Goal: Information Seeking & Learning: Learn about a topic

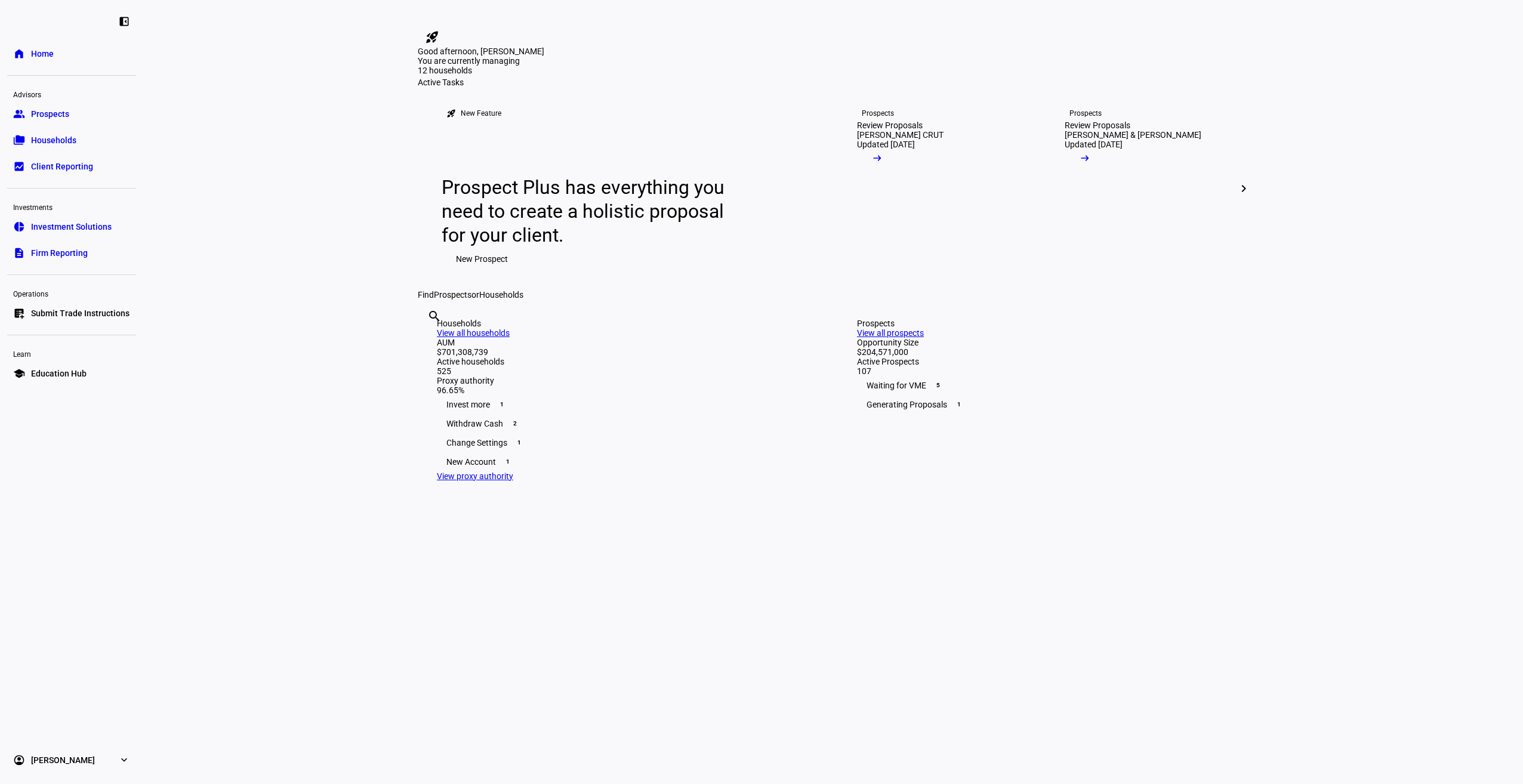
click at [84, 220] on link "pie_chart Investment Solutions" at bounding box center [72, 226] width 129 height 24
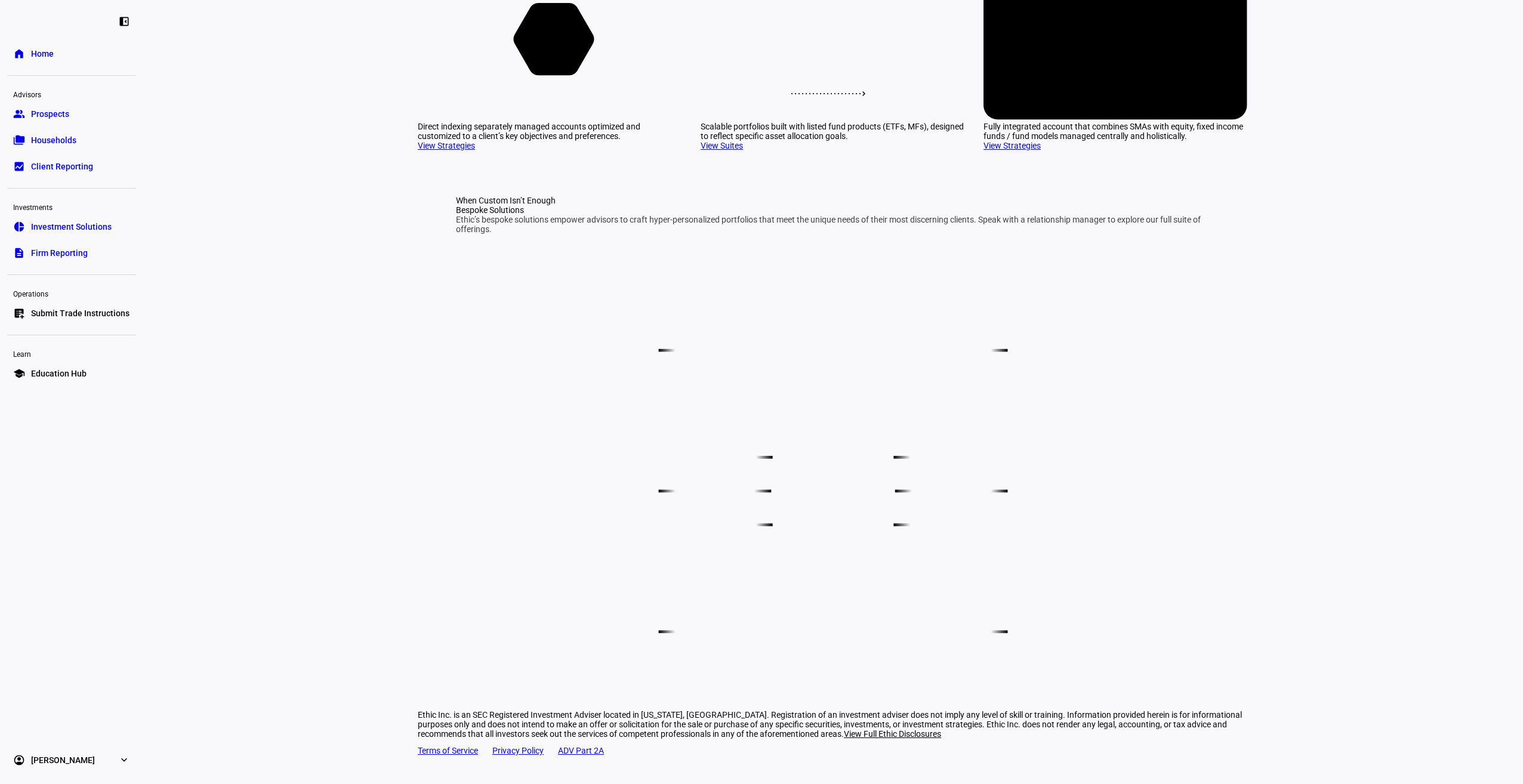
scroll to position [249, 0]
click at [566, 75] on icon at bounding box center [554, 39] width 81 height 72
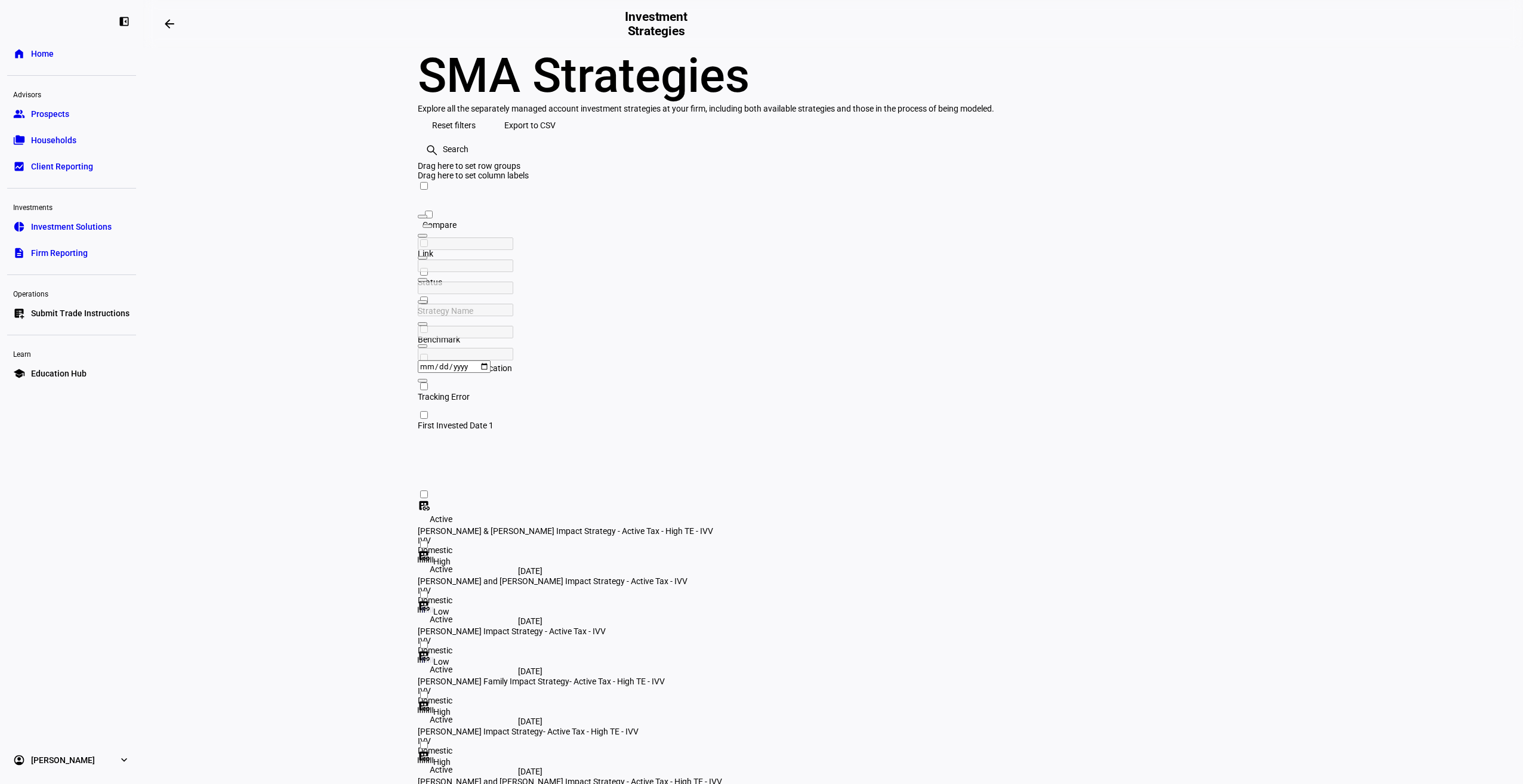
click at [473, 306] on span "Strategy Name" at bounding box center [445, 311] width 55 height 10
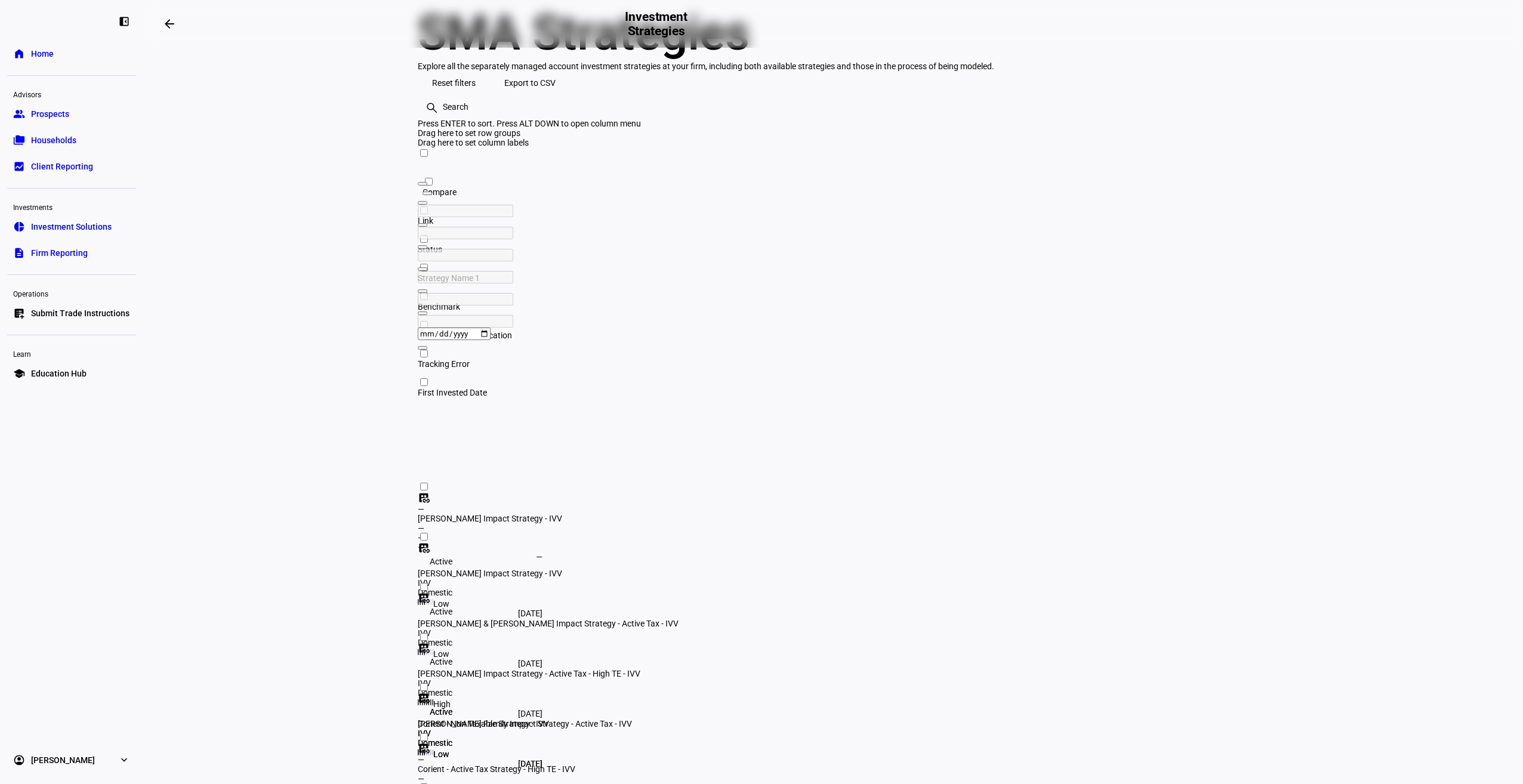
scroll to position [48, 0]
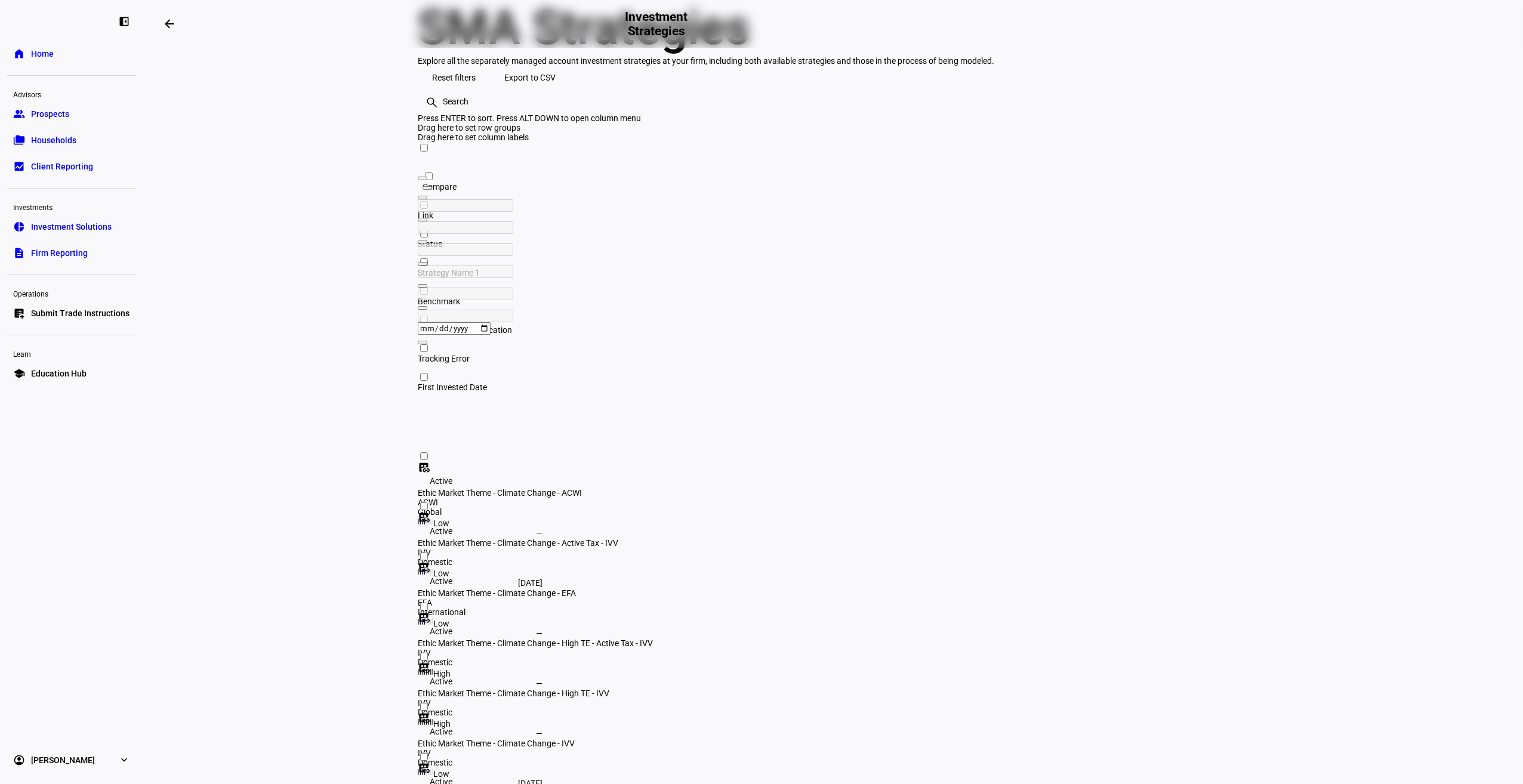
click at [736, 738] on div "Ethic Market Theme - Climate Change - IVV" at bounding box center [577, 743] width 319 height 10
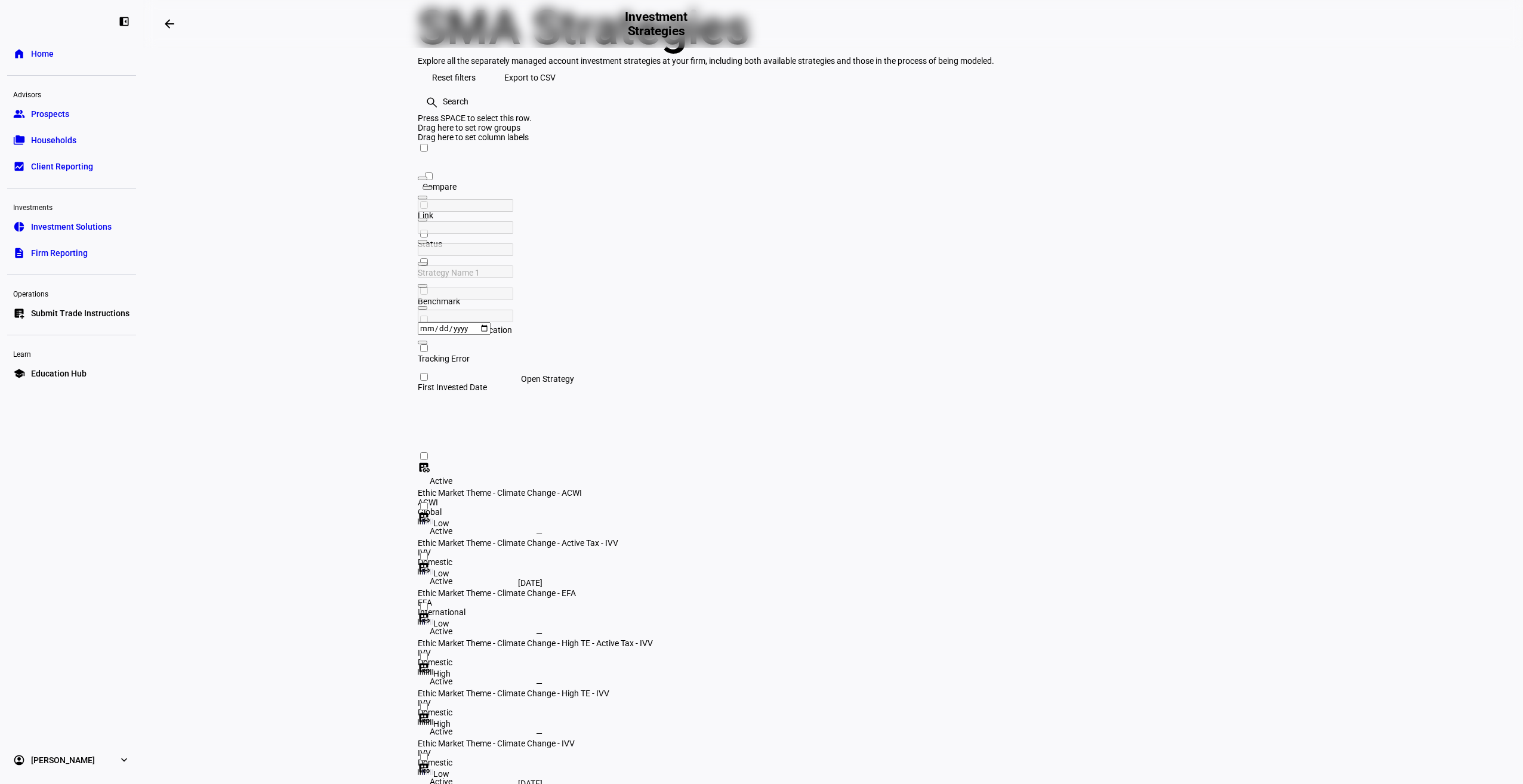
click at [430, 712] on mat-icon "dataset_linked" at bounding box center [424, 718] width 12 height 12
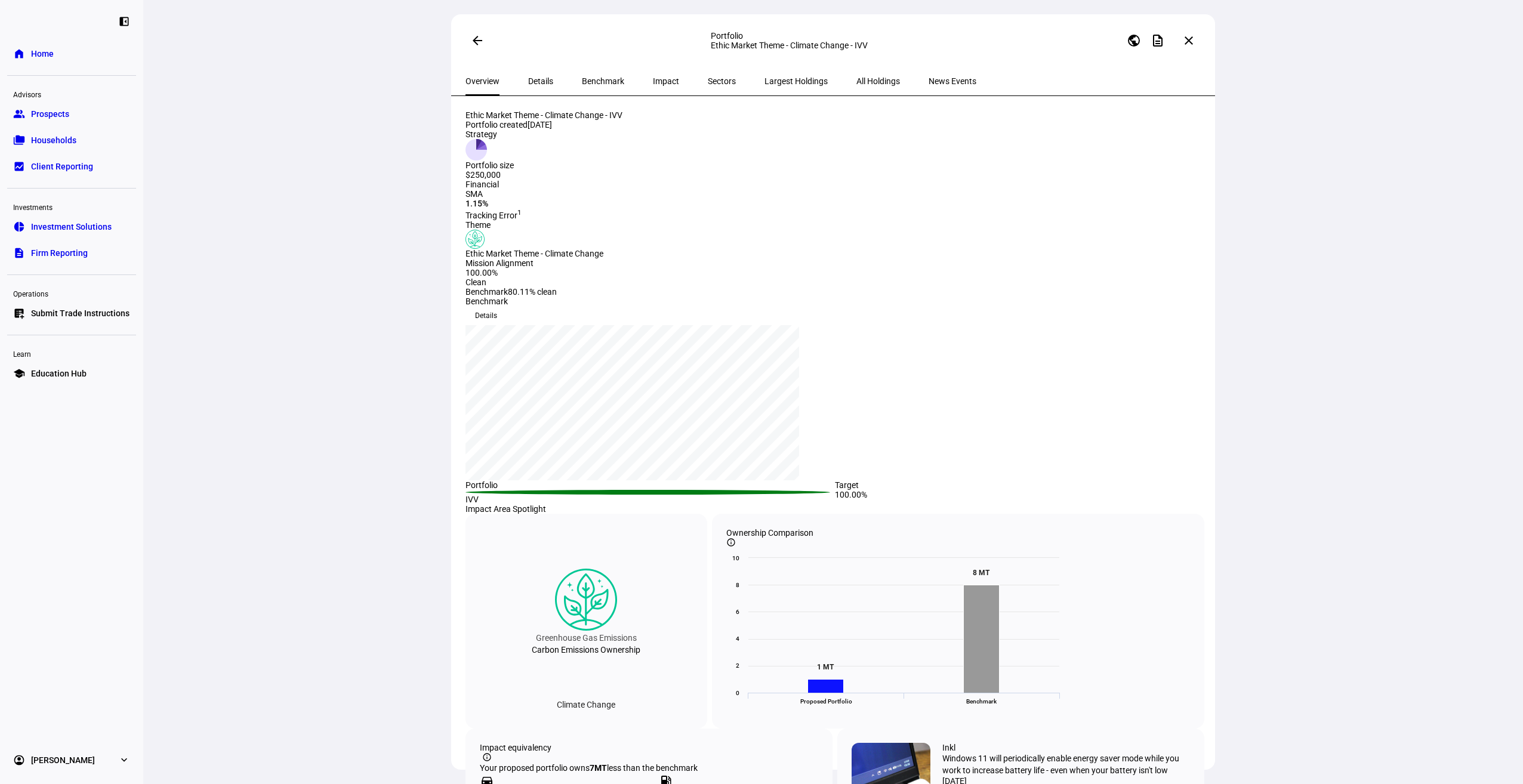
drag, startPoint x: 1216, startPoint y: 159, endPoint x: 1232, endPoint y: 349, distance: 190.7
click at [1232, 349] on div "arrow_back Portfolio Ethic Market Theme - Climate Change - IVV public descripti…" at bounding box center [833, 392] width 1380 height 784
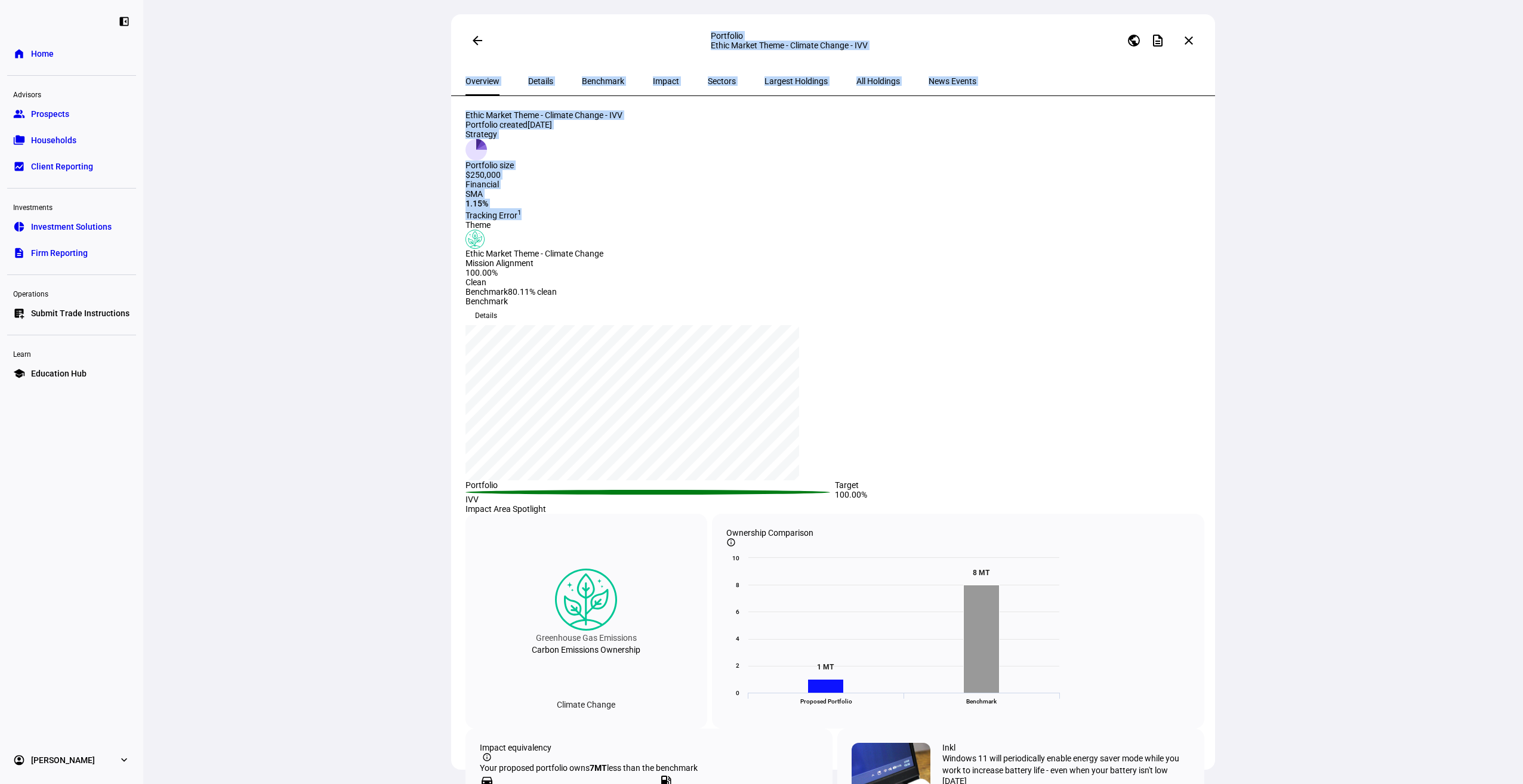
drag, startPoint x: 1215, startPoint y: 274, endPoint x: 1224, endPoint y: 434, distance: 160.3
click at [1224, 434] on div "arrow_back Portfolio Ethic Market Theme - Climate Change - IVV public descripti…" at bounding box center [833, 392] width 1380 height 784
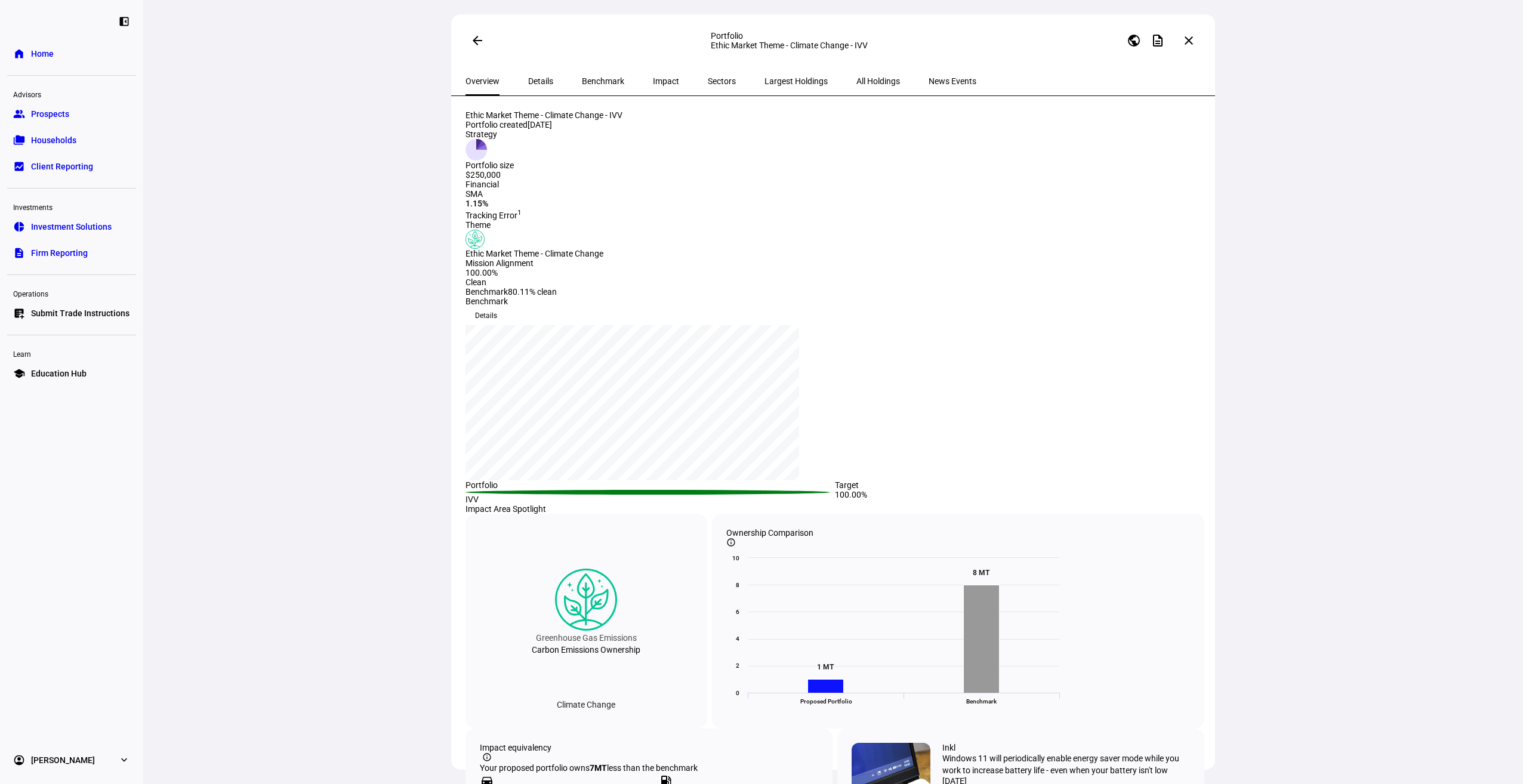
click at [1408, 212] on div "arrow_back Portfolio Ethic Market Theme - Climate Change - IVV public descripti…" at bounding box center [833, 392] width 1380 height 784
click at [530, 92] on span "Details" at bounding box center [540, 81] width 25 height 29
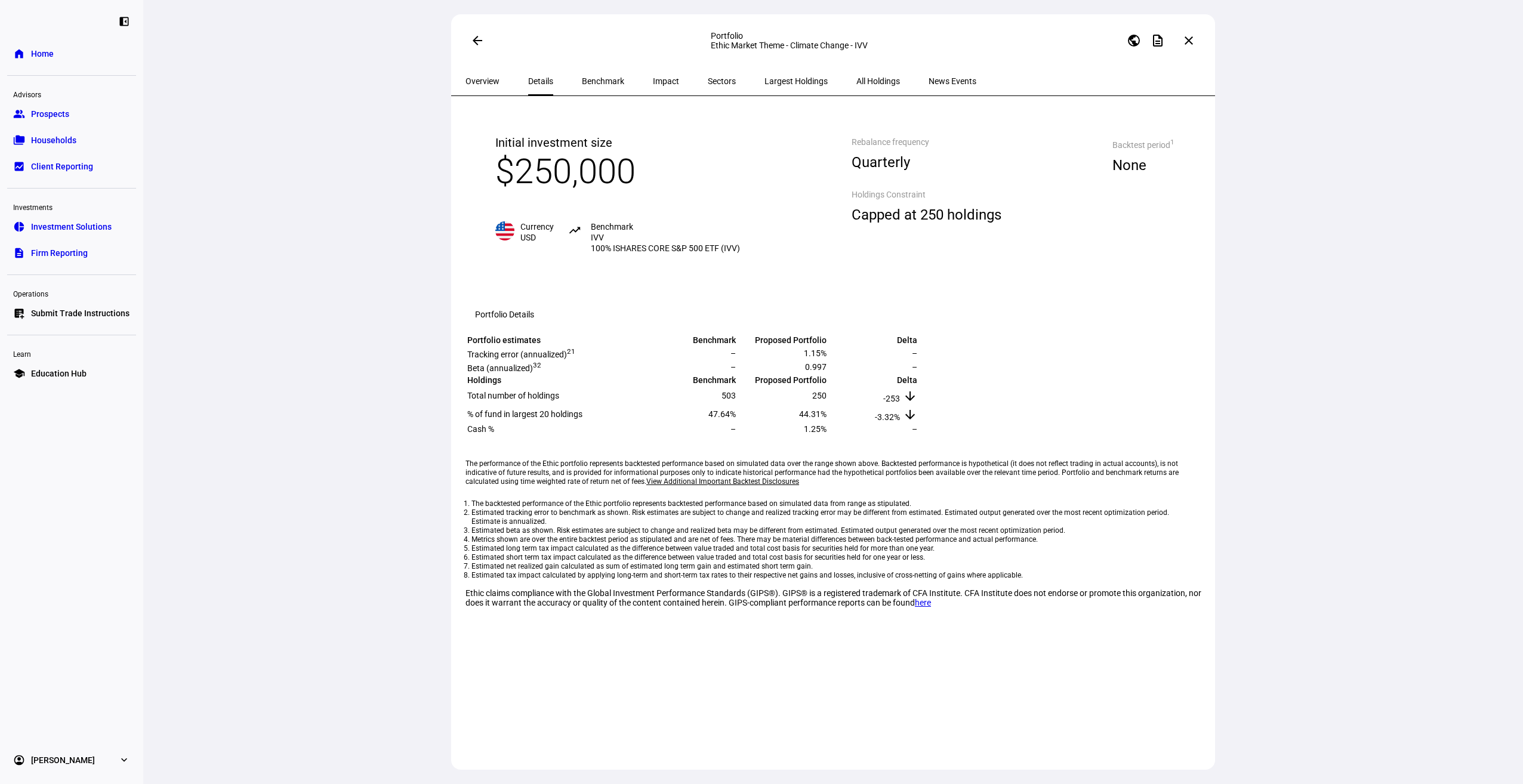
click at [856, 81] on span "All Holdings" at bounding box center [878, 81] width 44 height 8
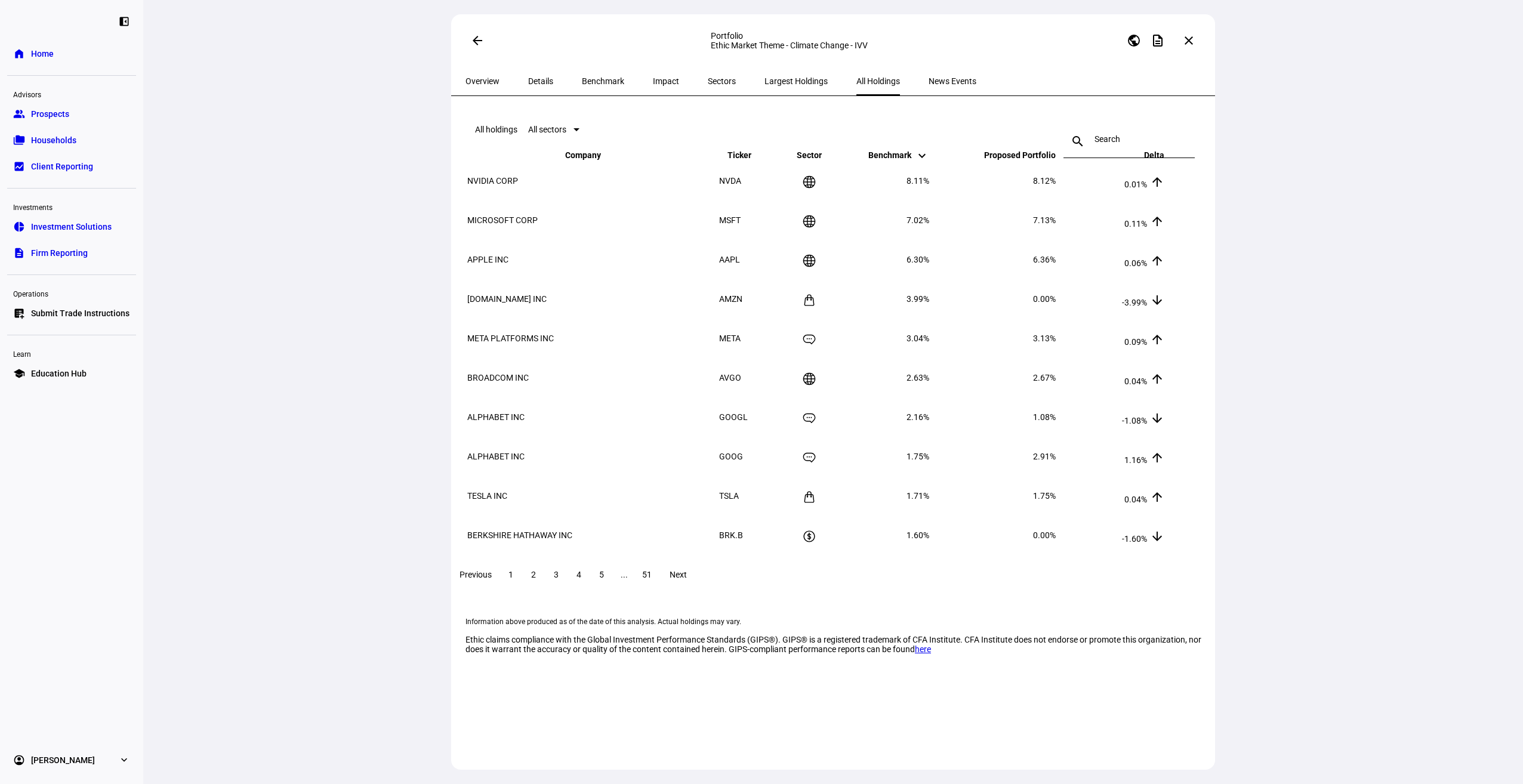
click at [764, 89] on span "Largest Holdings" at bounding box center [796, 81] width 63 height 29
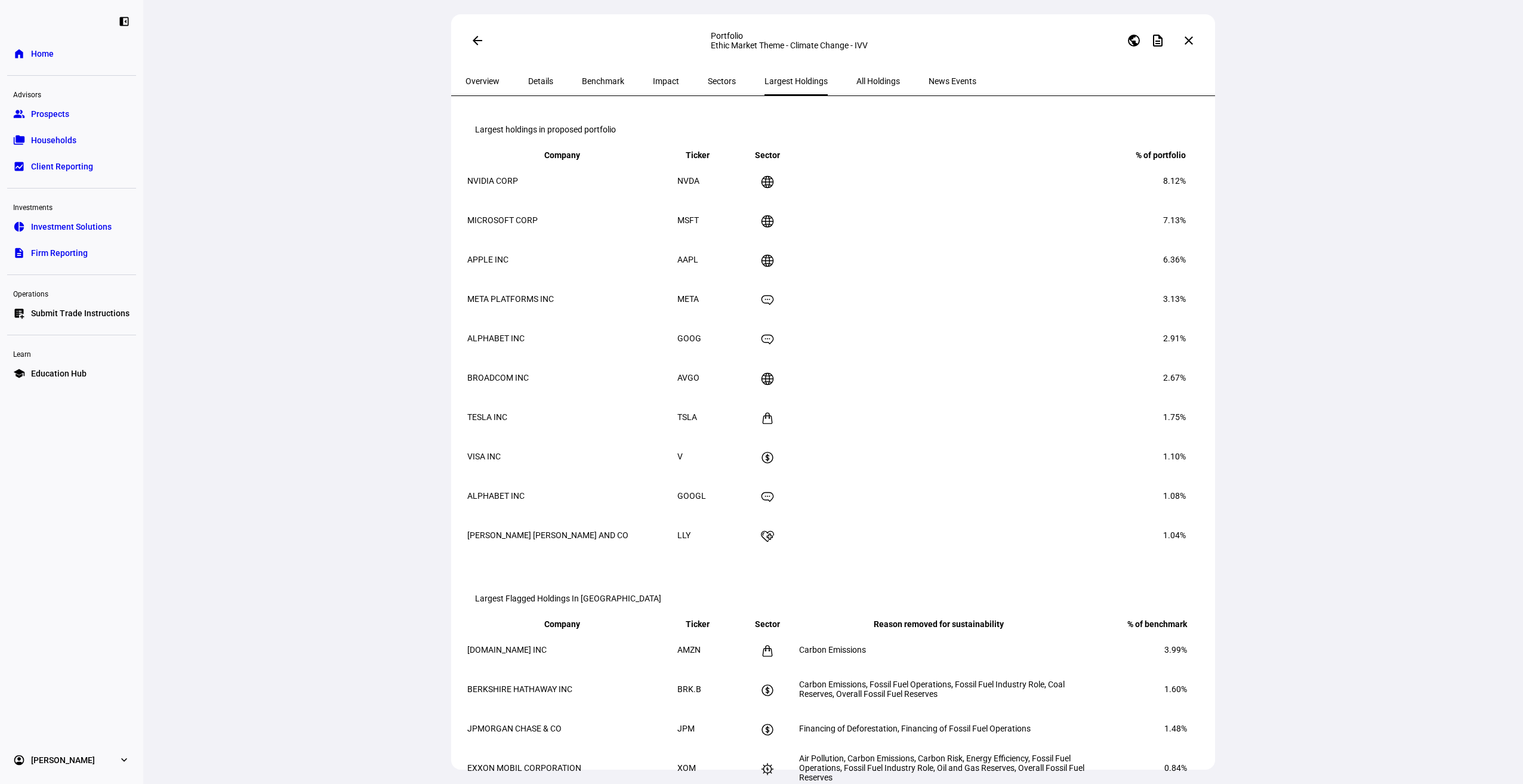
click at [925, 84] on div "Overview Details Benchmark Impact Sectors Largest Holdings All Holdings News Ev…" at bounding box center [833, 81] width 764 height 29
click at [929, 83] on span "News Events" at bounding box center [952, 81] width 48 height 8
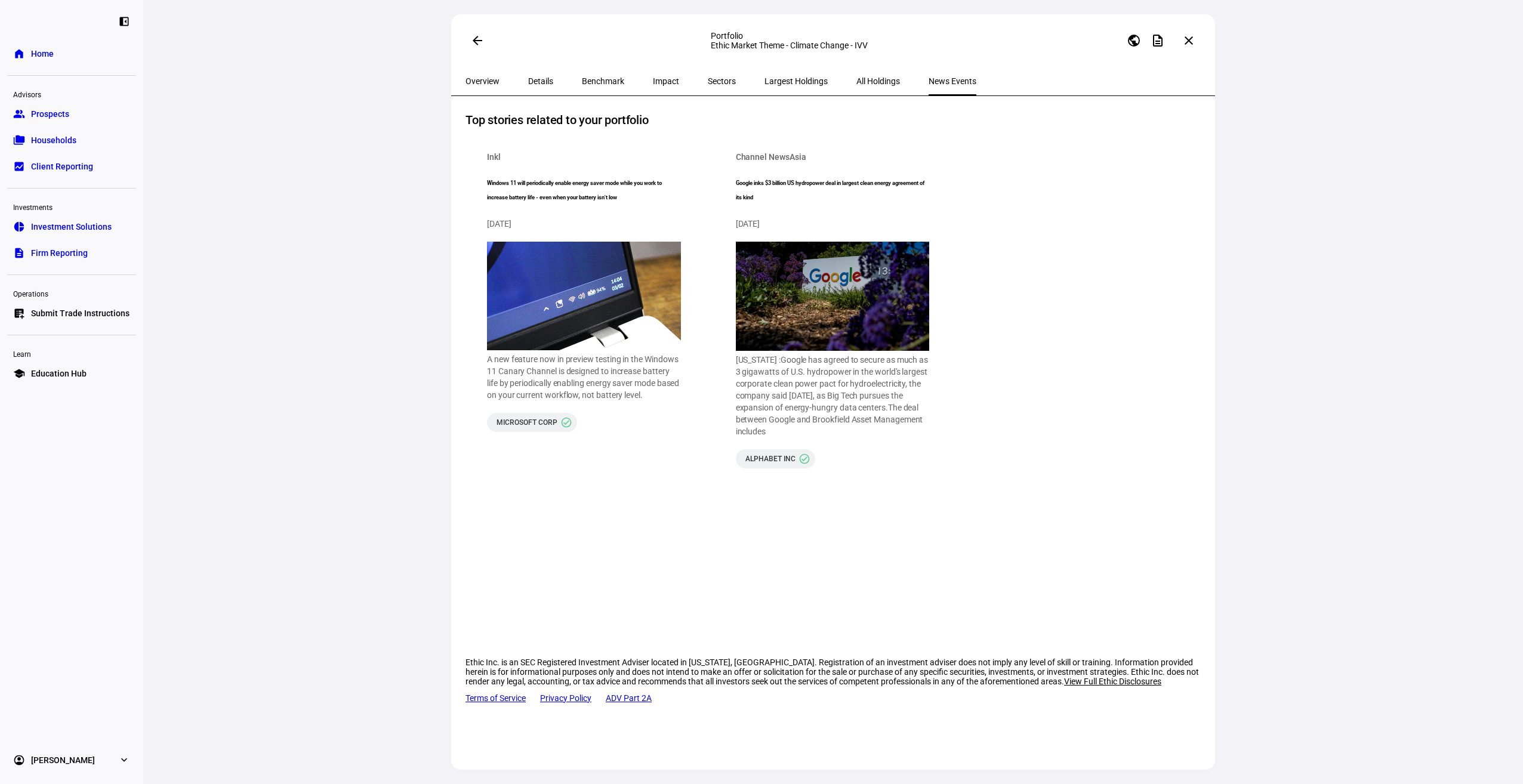
click at [856, 87] on span "All Holdings" at bounding box center [878, 81] width 44 height 29
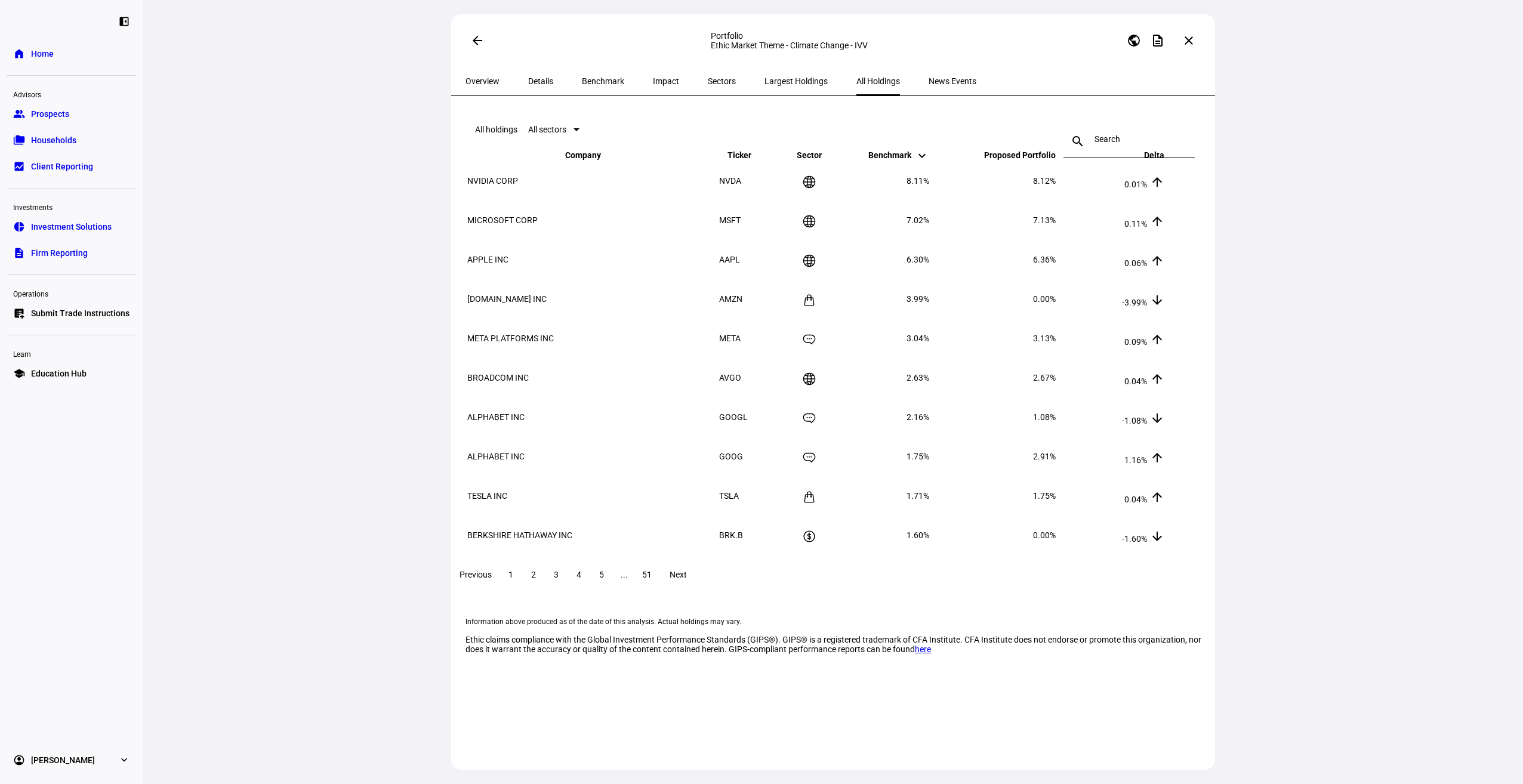
click at [764, 87] on span "Largest Holdings" at bounding box center [796, 81] width 63 height 29
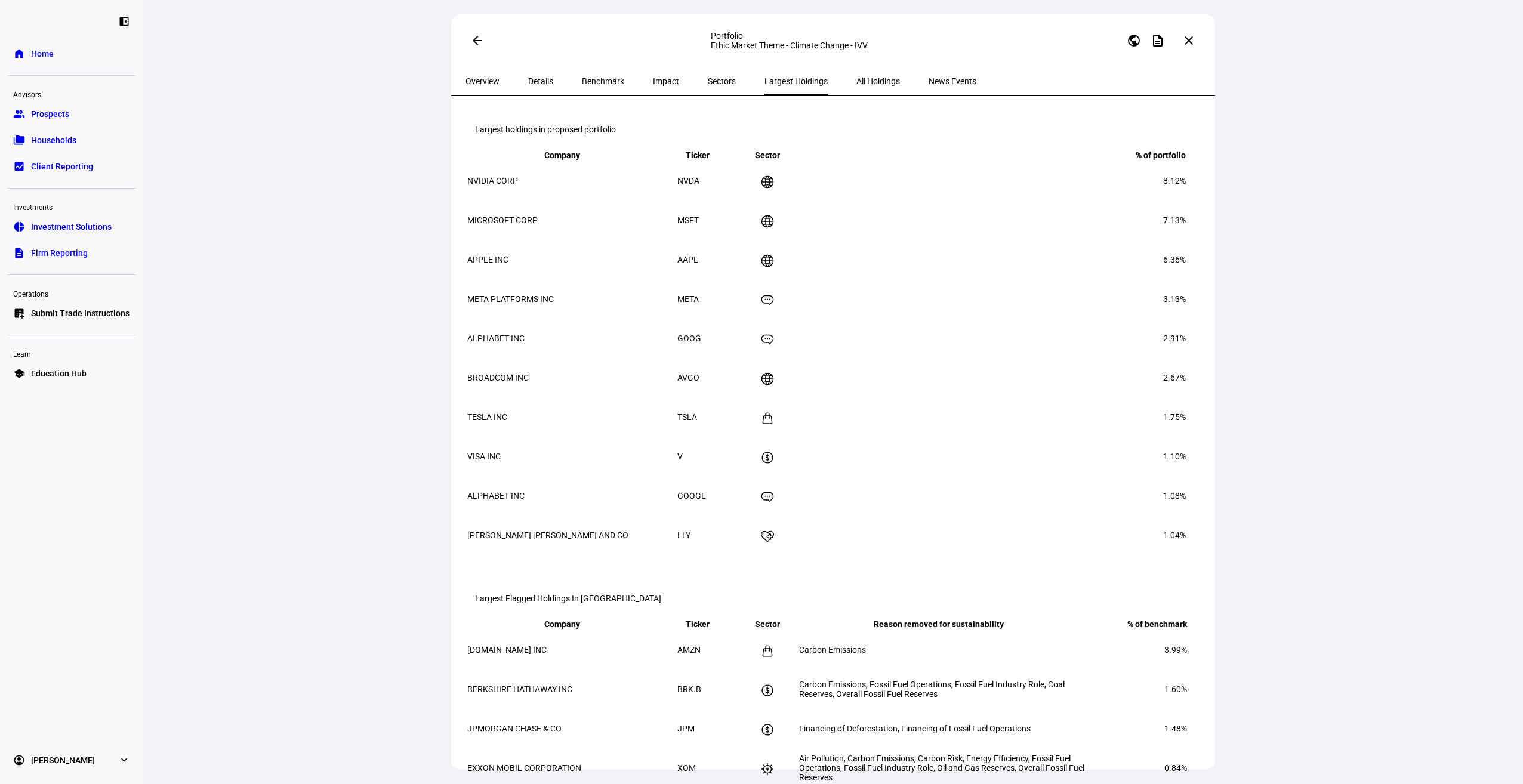
click at [708, 87] on span "Sectors" at bounding box center [722, 81] width 28 height 29
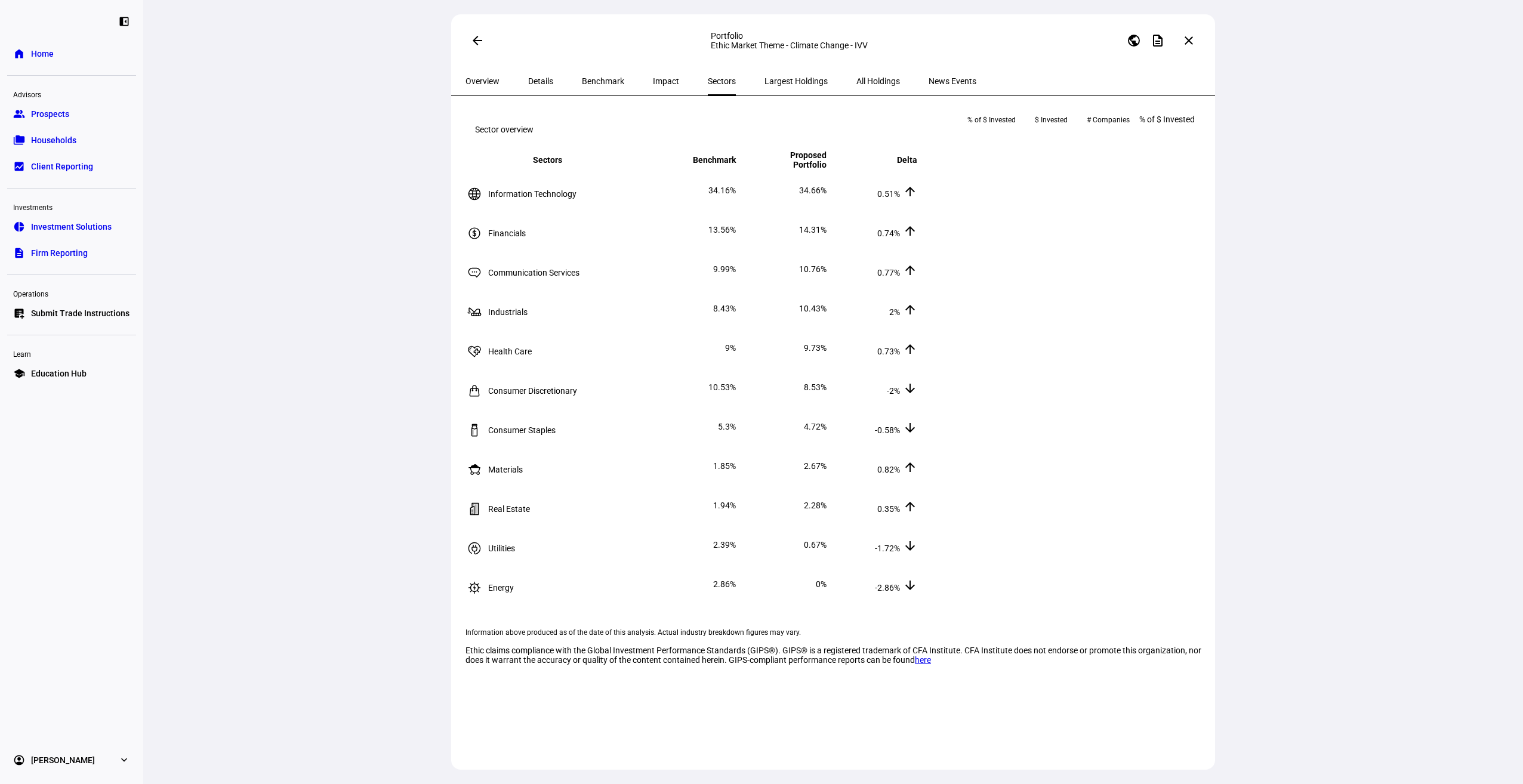
click at [653, 84] on span "Impact" at bounding box center [666, 81] width 26 height 8
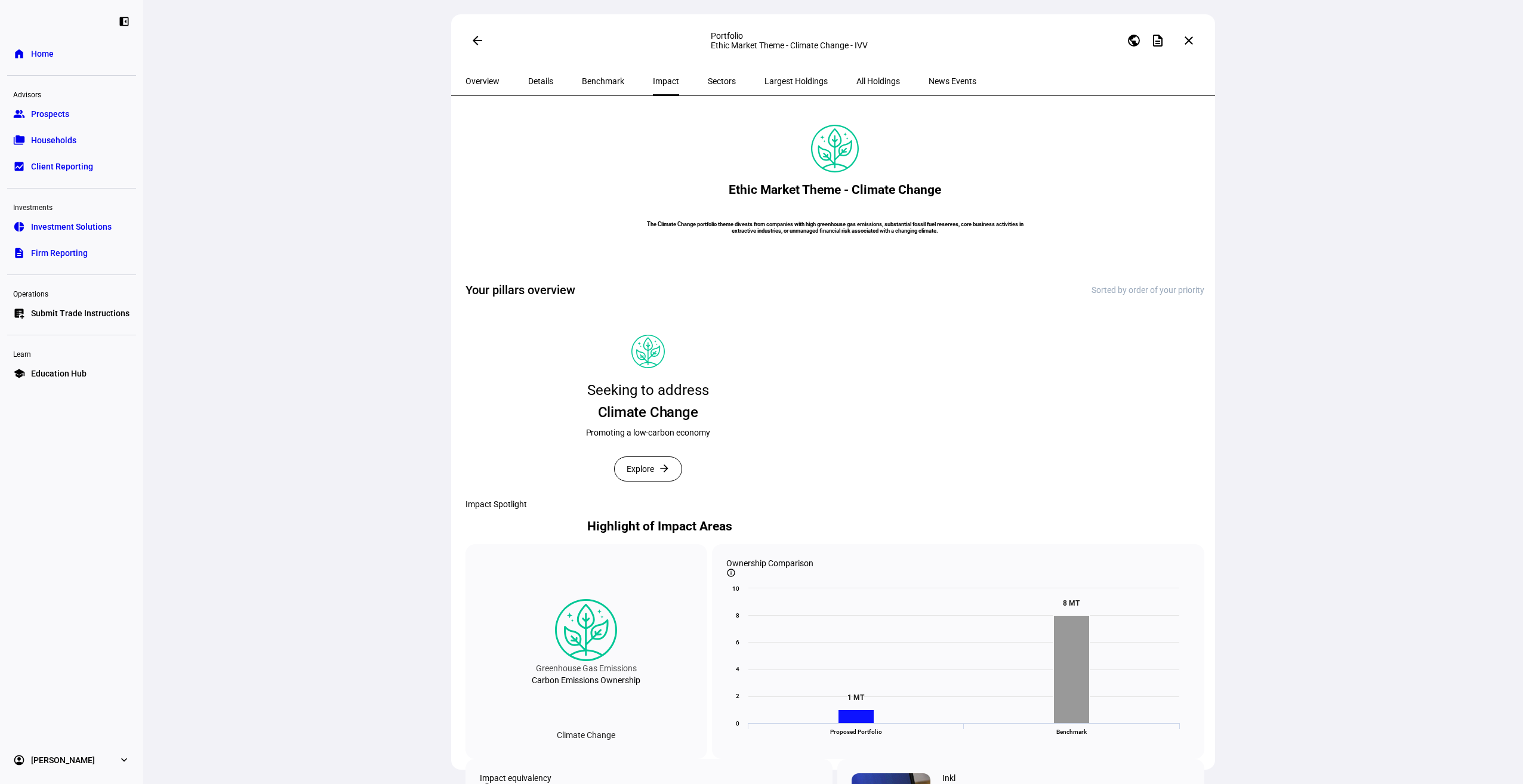
click at [669, 475] on mat-icon "arrow_forward" at bounding box center [664, 468] width 12 height 12
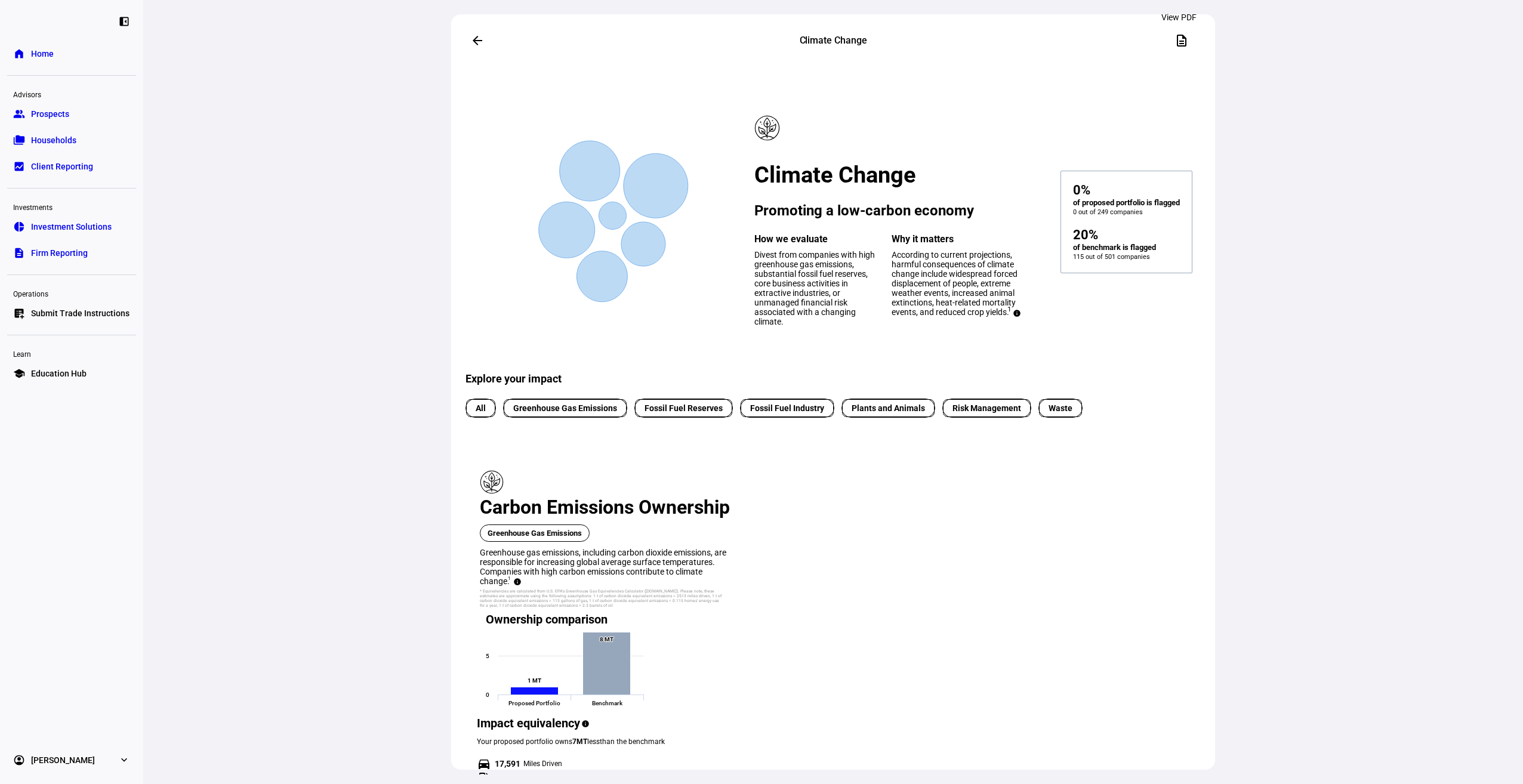
click at [1180, 41] on mat-icon "description" at bounding box center [1182, 41] width 15 height 15
click at [1175, 38] on mat-icon "description" at bounding box center [1182, 41] width 15 height 15
drag, startPoint x: 1215, startPoint y: 117, endPoint x: 1219, endPoint y: 221, distance: 104.1
click at [1219, 221] on div "arrow_back Climate Change description Created with Highcharts 9.1.2 Climate Cha…" at bounding box center [833, 392] width 1380 height 784
click at [1175, 38] on mat-icon "description" at bounding box center [1182, 41] width 15 height 15
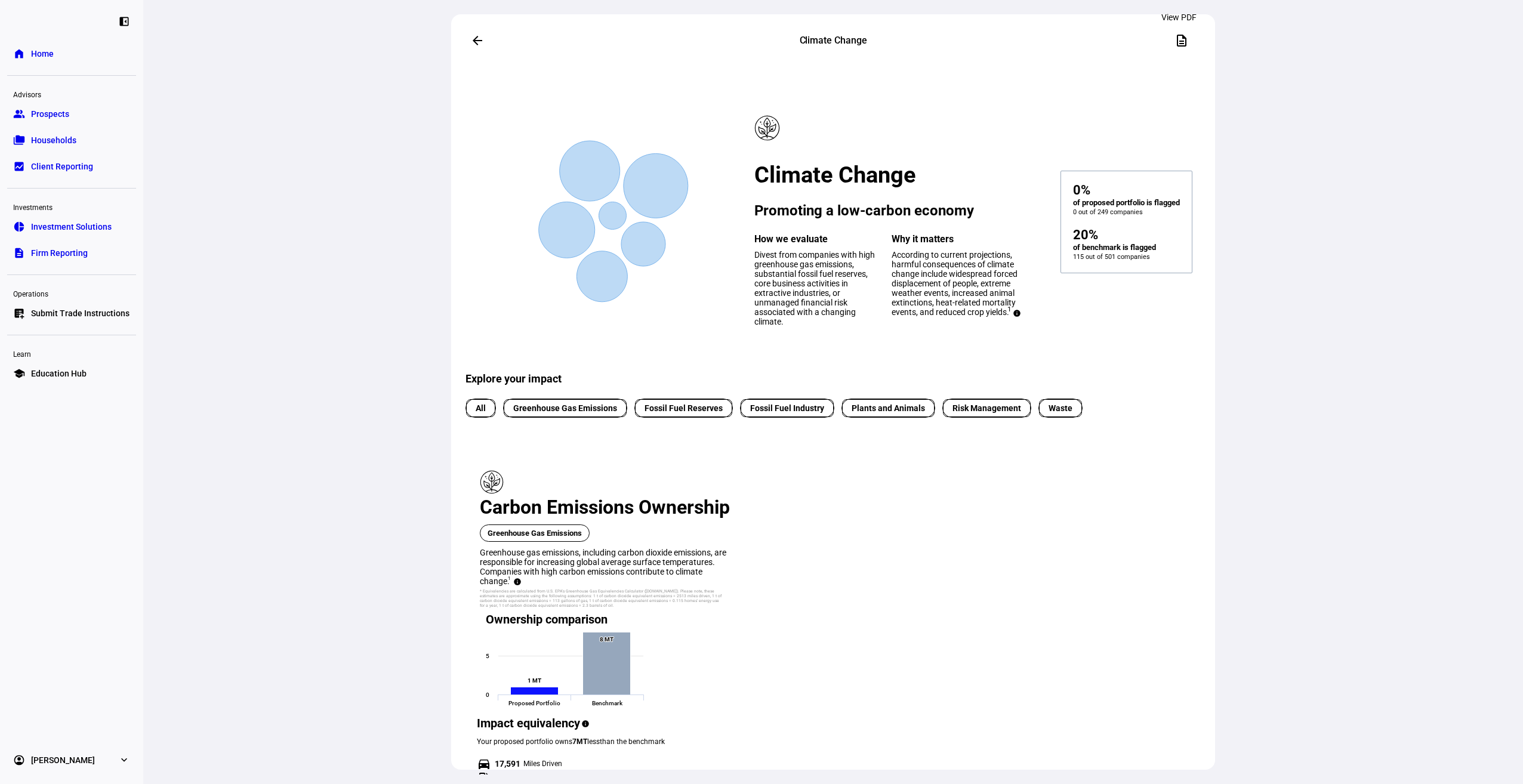
click at [1170, 49] on span at bounding box center [1181, 40] width 29 height 29
click at [126, 515] on div "left_panel_close home Home Advisors group Prospects folder_copy Households bid_…" at bounding box center [72, 392] width 143 height 784
click at [470, 43] on span at bounding box center [477, 40] width 29 height 29
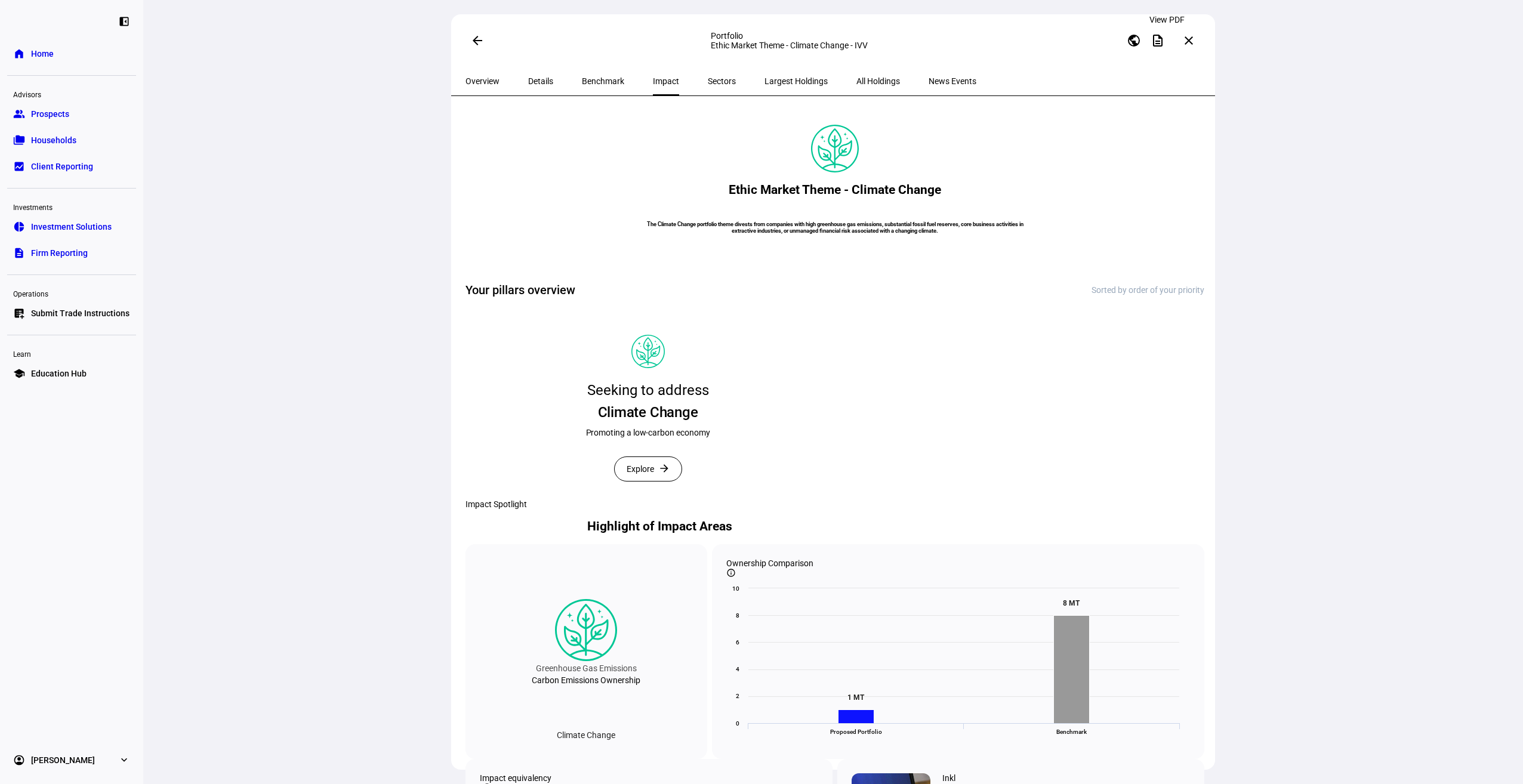
click at [1166, 46] on span at bounding box center [1158, 40] width 29 height 29
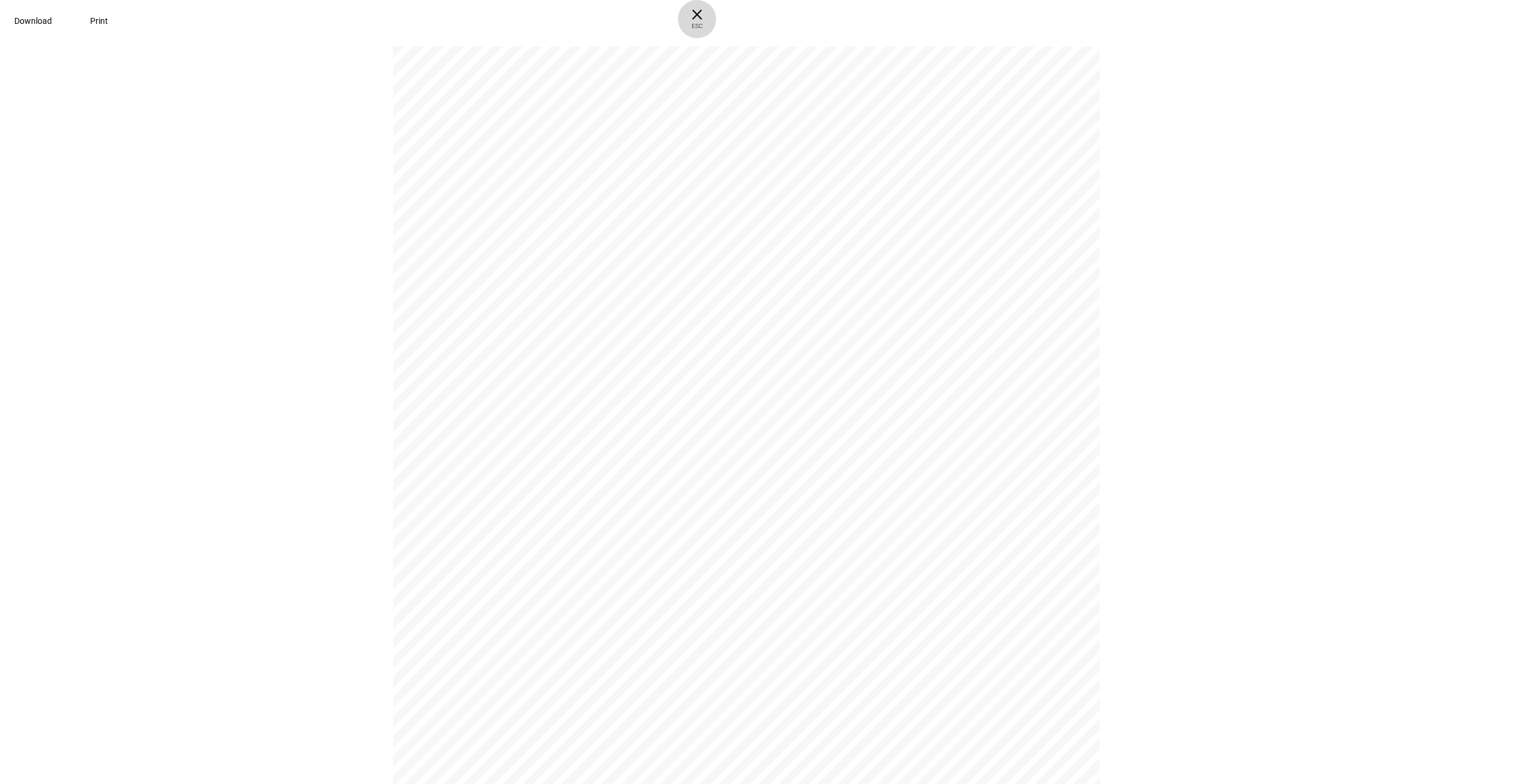
click at [716, 18] on span "ESC" at bounding box center [697, 22] width 38 height 18
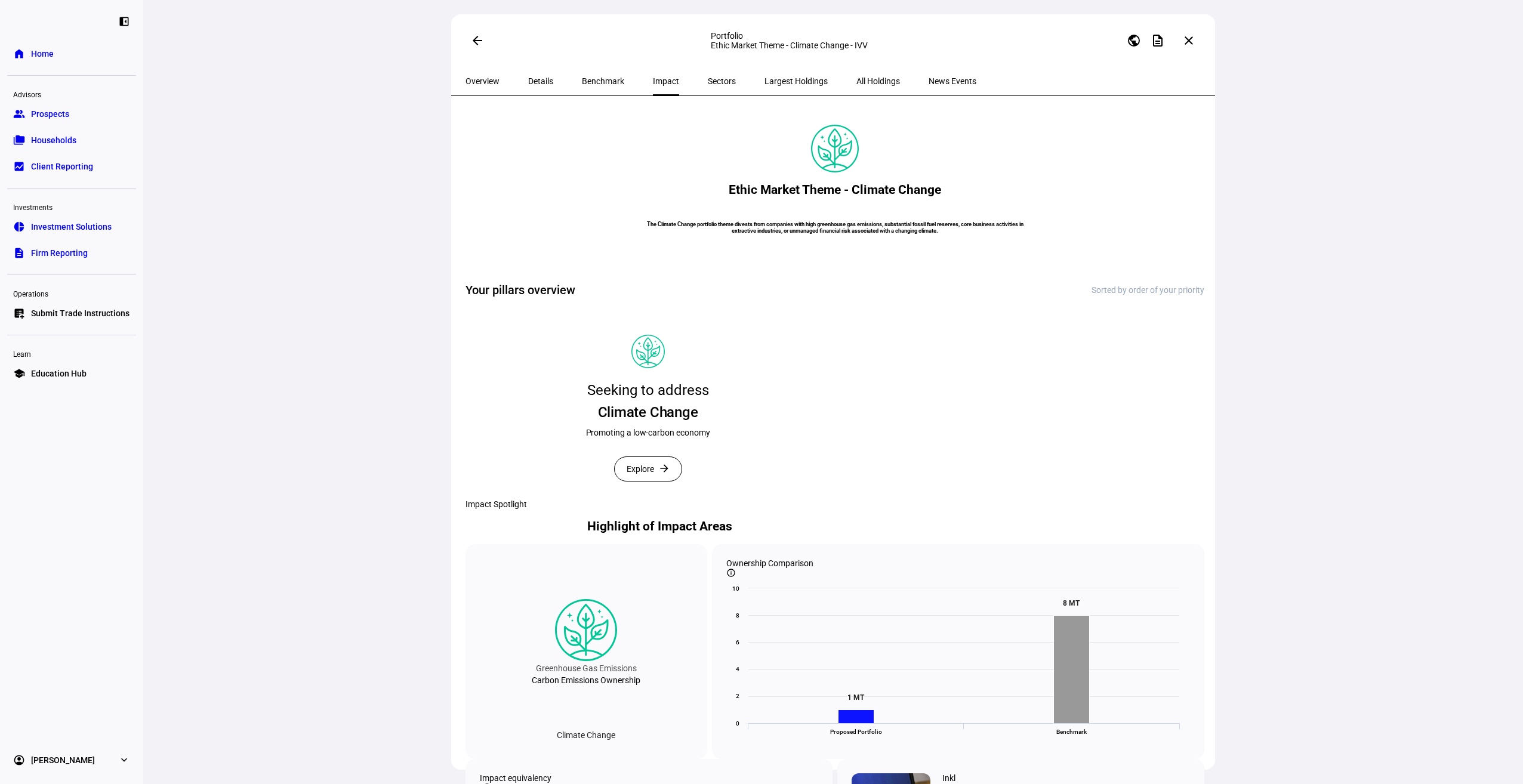
click at [653, 481] on span "Explore" at bounding box center [640, 468] width 27 height 24
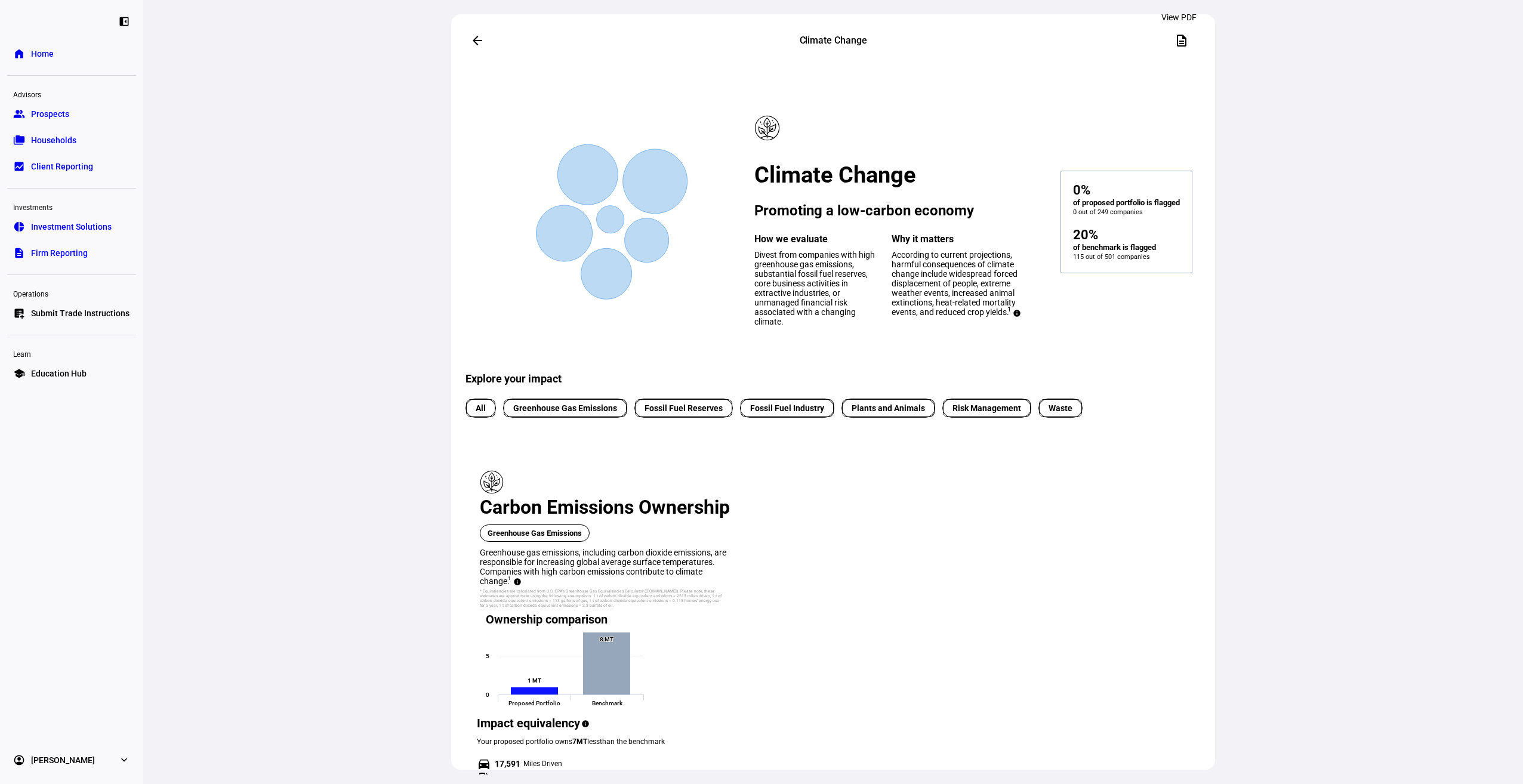
click at [1177, 39] on mat-icon "description" at bounding box center [1182, 41] width 15 height 15
click at [475, 42] on mat-icon "arrow_back" at bounding box center [478, 41] width 15 height 15
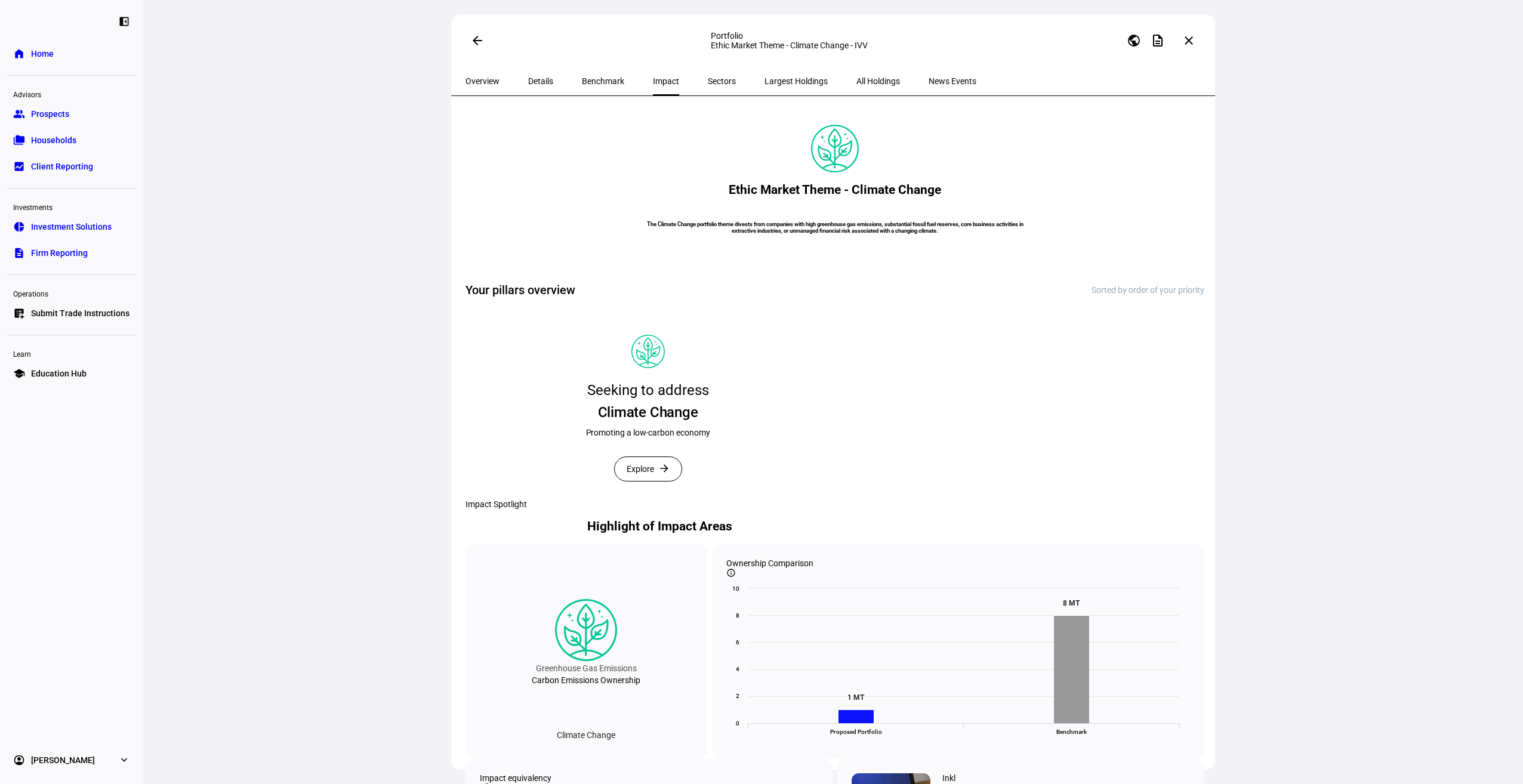
click at [632, 439] on div "Promoting a low-carbon economy" at bounding box center [648, 433] width 124 height 12
click at [637, 481] on span "Explore" at bounding box center [640, 468] width 27 height 24
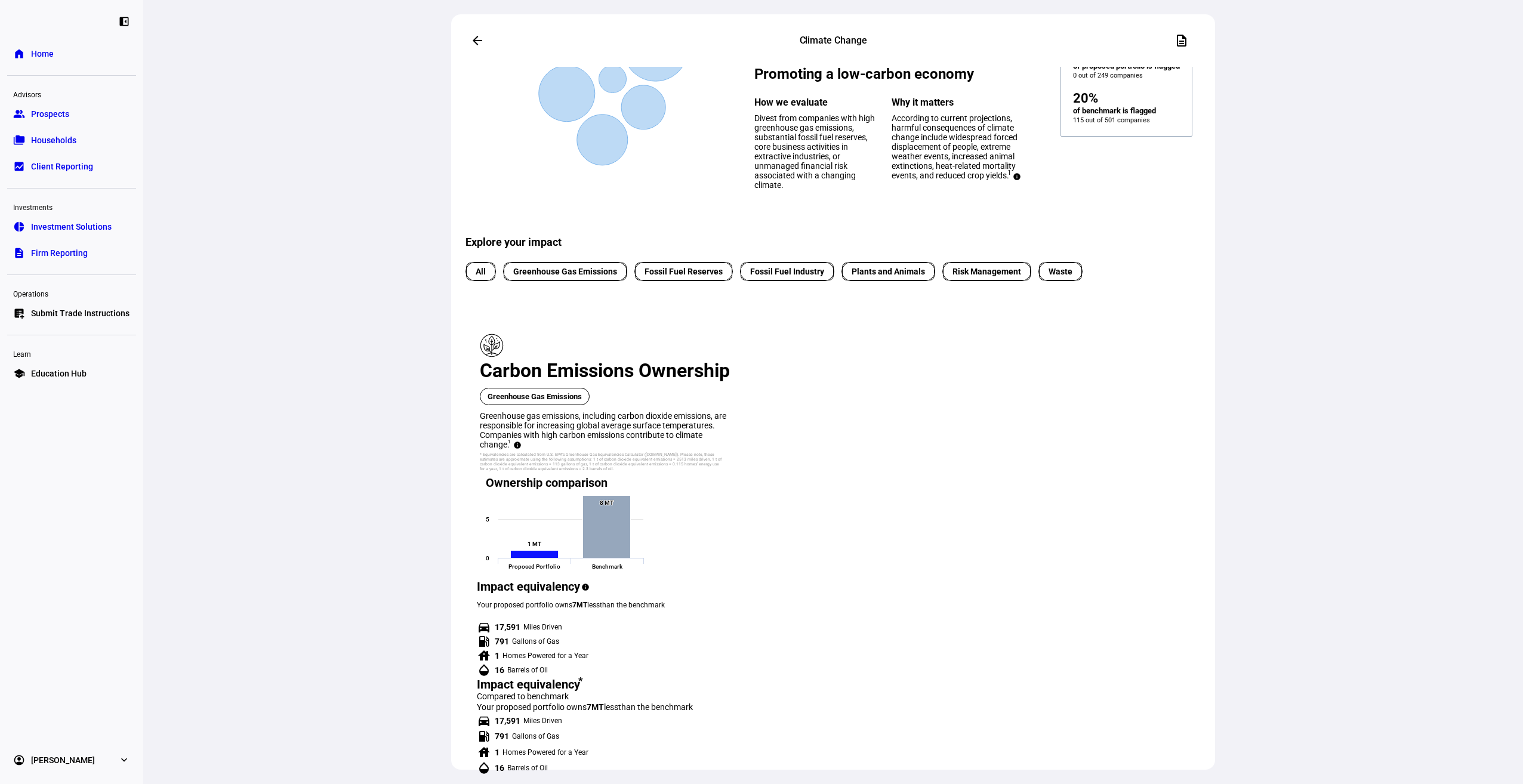
scroll to position [110, 0]
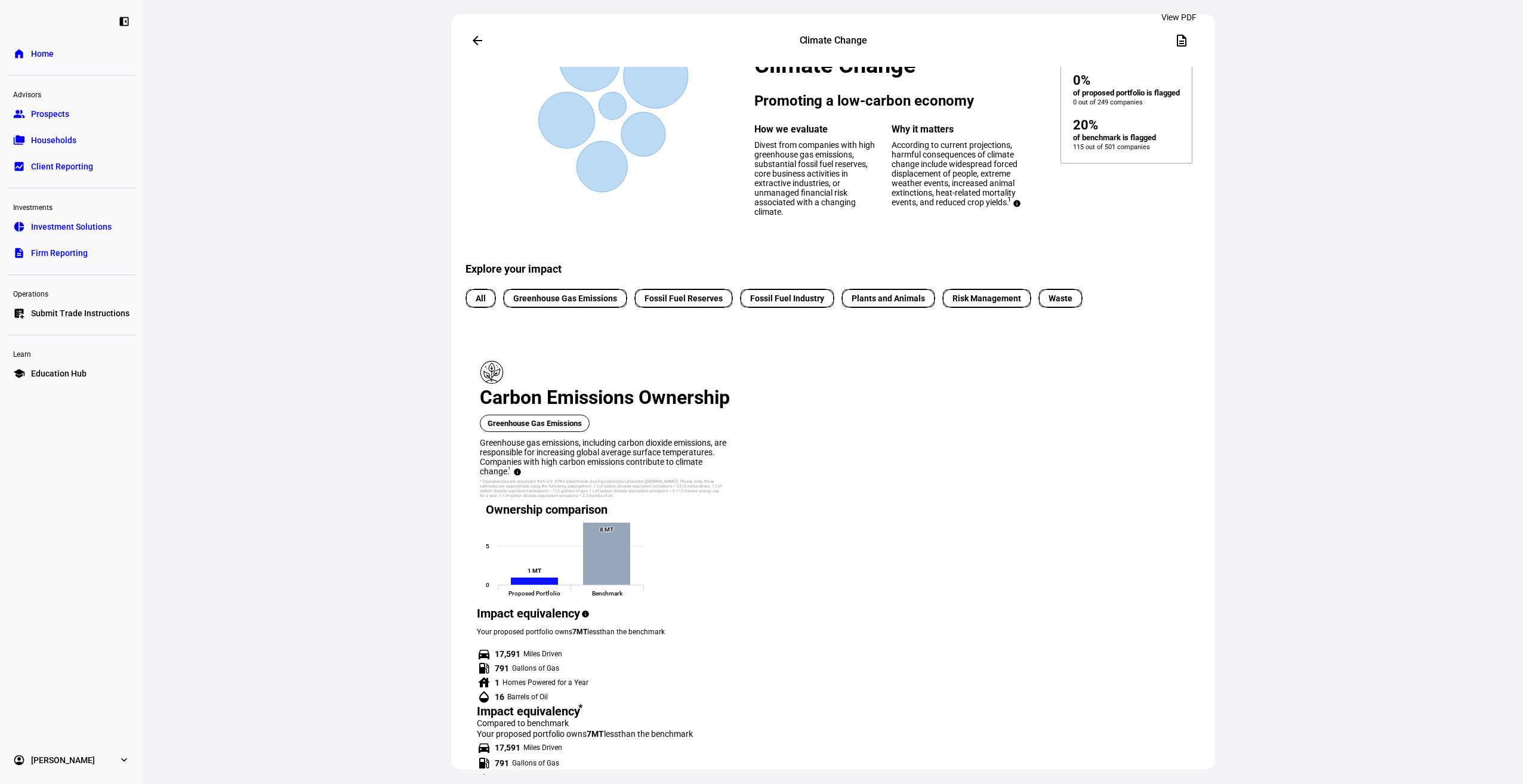
click at [1175, 38] on mat-icon "description" at bounding box center [1182, 41] width 15 height 15
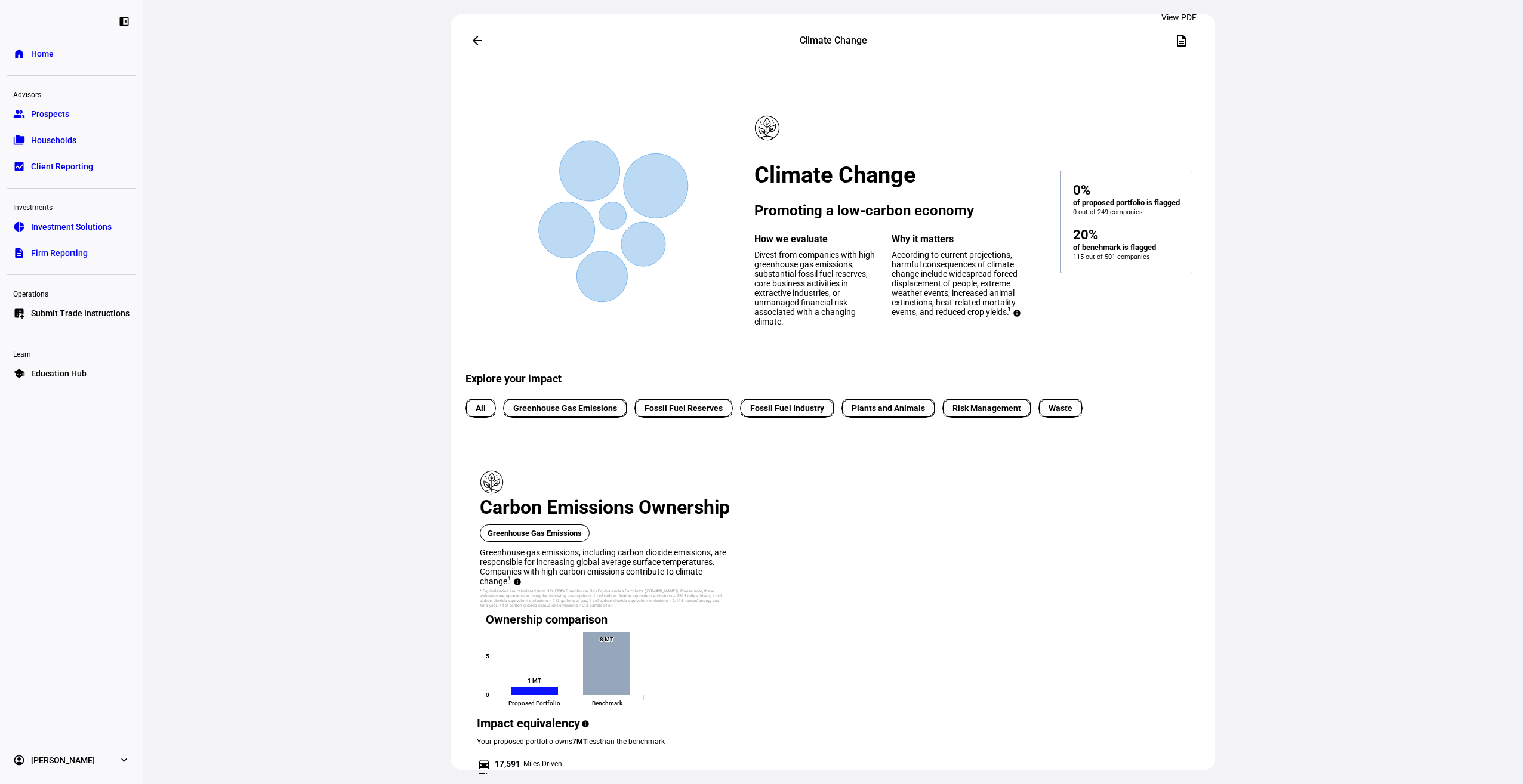
click at [1182, 36] on span at bounding box center [1181, 40] width 29 height 29
click at [466, 35] on span at bounding box center [477, 40] width 29 height 29
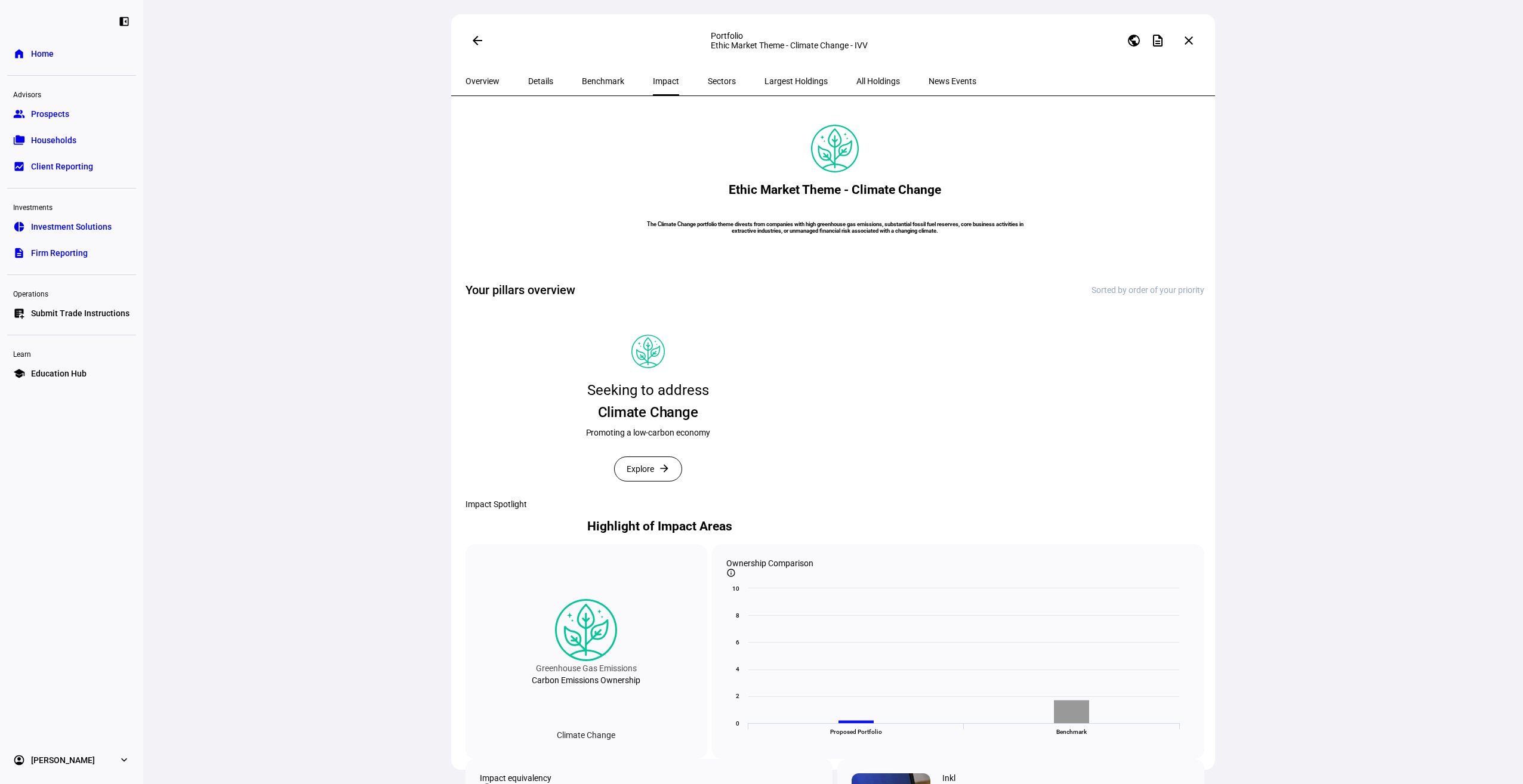
click at [473, 38] on mat-icon "arrow_back" at bounding box center [478, 41] width 15 height 15
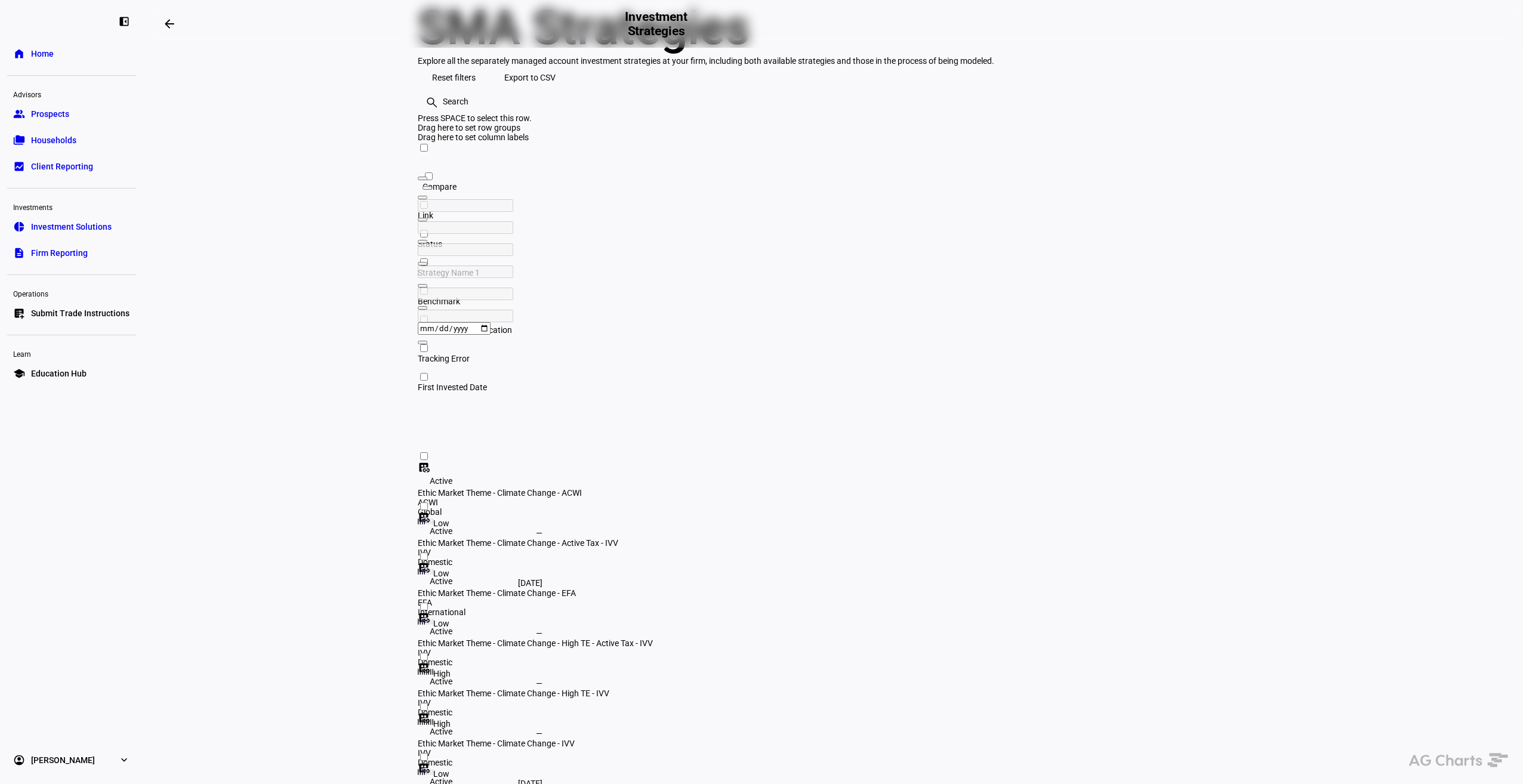
click at [418, 701] on span at bounding box center [418, 701] width 0 height 0
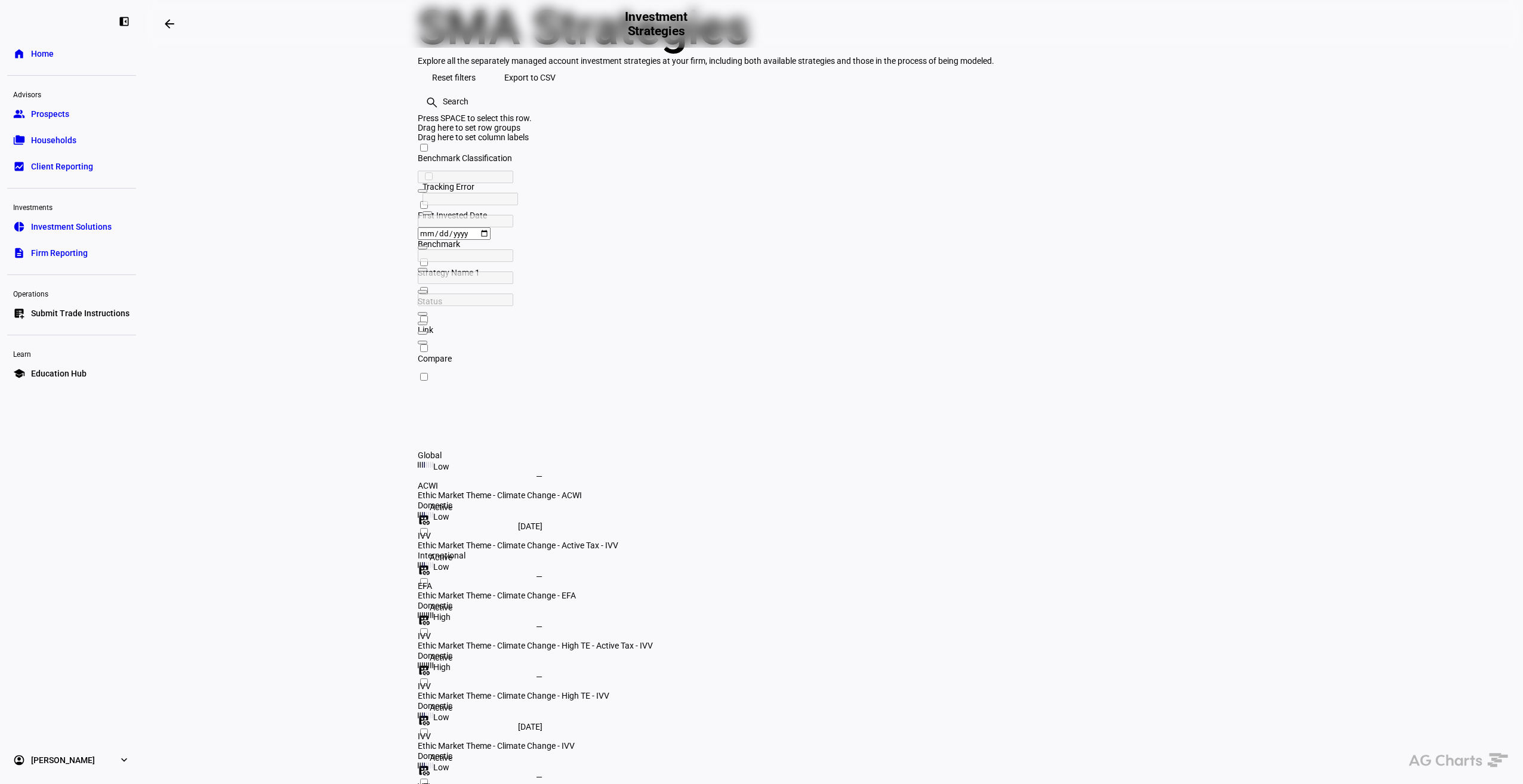
drag, startPoint x: 98, startPoint y: 197, endPoint x: 53, endPoint y: 197, distance: 45.0
click at [53, 197] on div "left_panel_close home Home Advisors group Prospects folder_copy Households bid_…" at bounding box center [72, 392] width 143 height 784
click at [430, 765] on mat-icon "dataset_linked" at bounding box center [424, 771] width 12 height 12
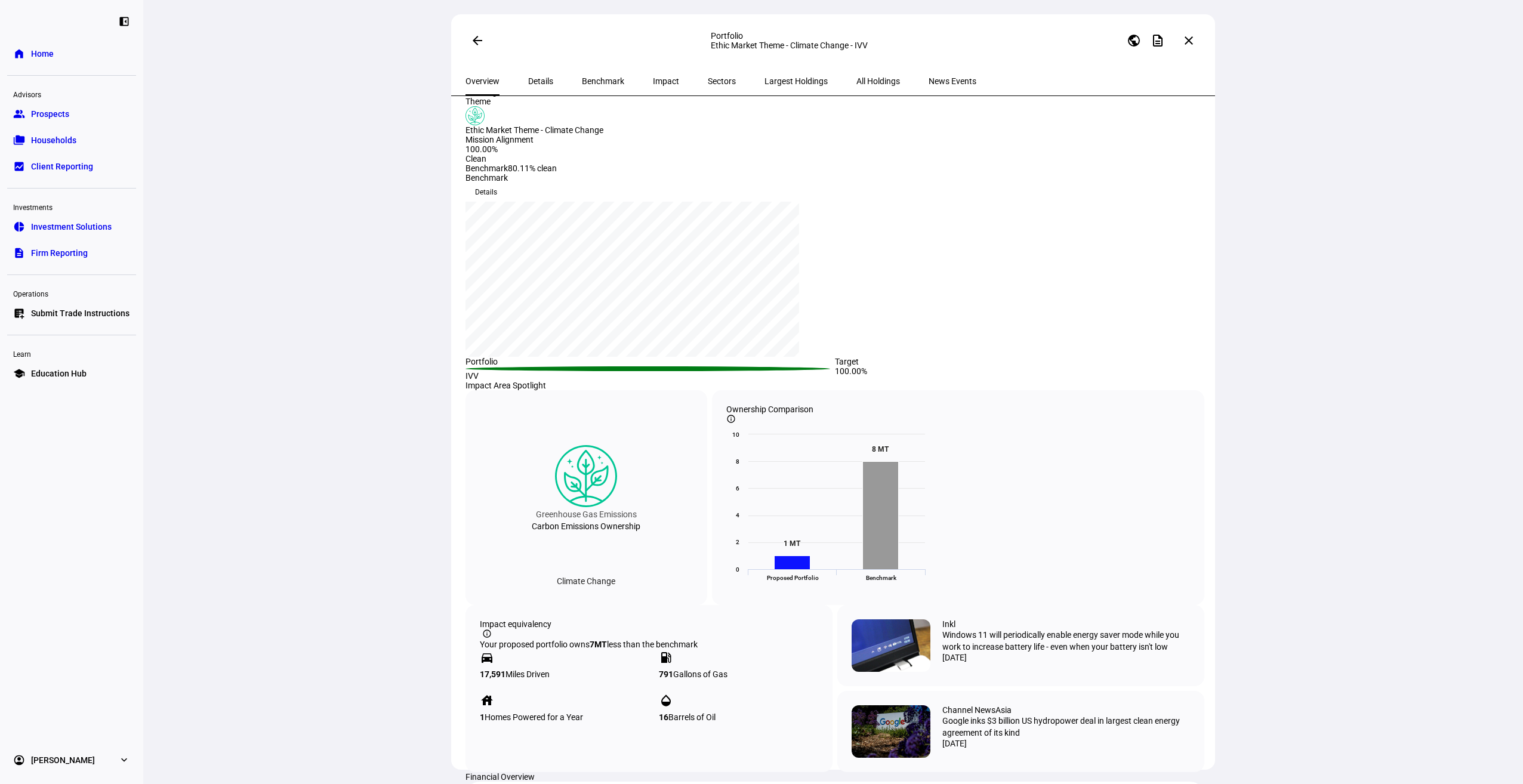
scroll to position [124, 0]
click at [589, 589] on div "Climate Change" at bounding box center [586, 580] width 78 height 19
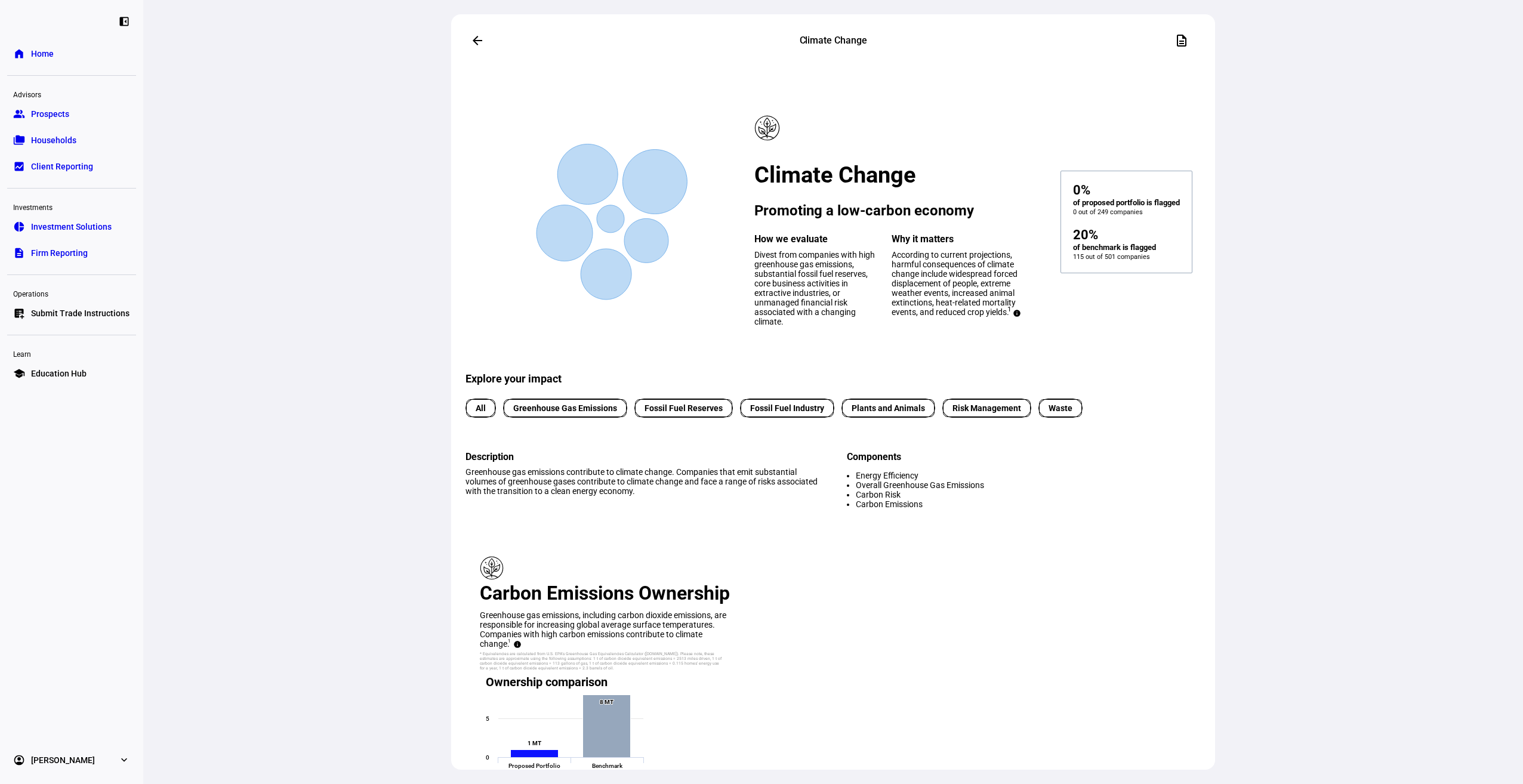
click at [466, 26] on span at bounding box center [477, 40] width 29 height 29
